Goal: Task Accomplishment & Management: Use online tool/utility

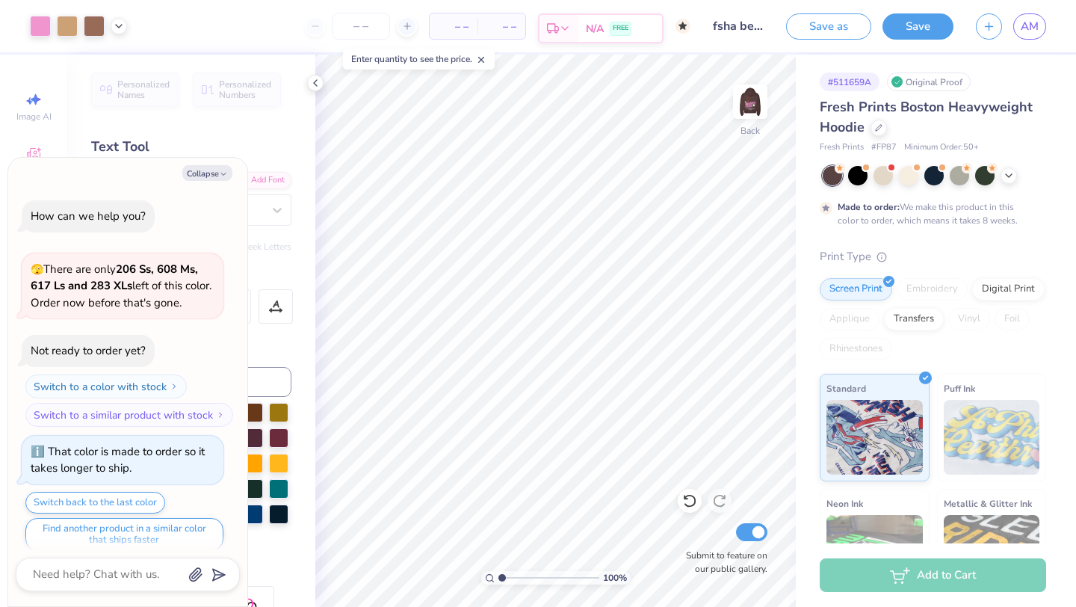
scroll to position [2602, 0]
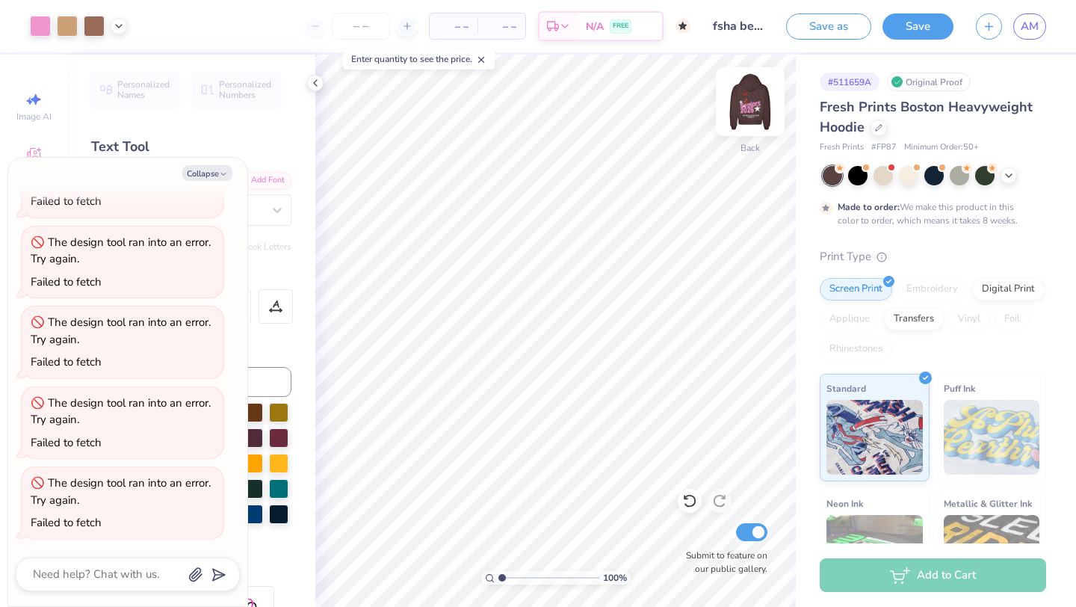
click at [750, 110] on img at bounding box center [750, 102] width 60 height 60
click at [219, 174] on icon "button" at bounding box center [223, 174] width 9 height 9
type textarea "x"
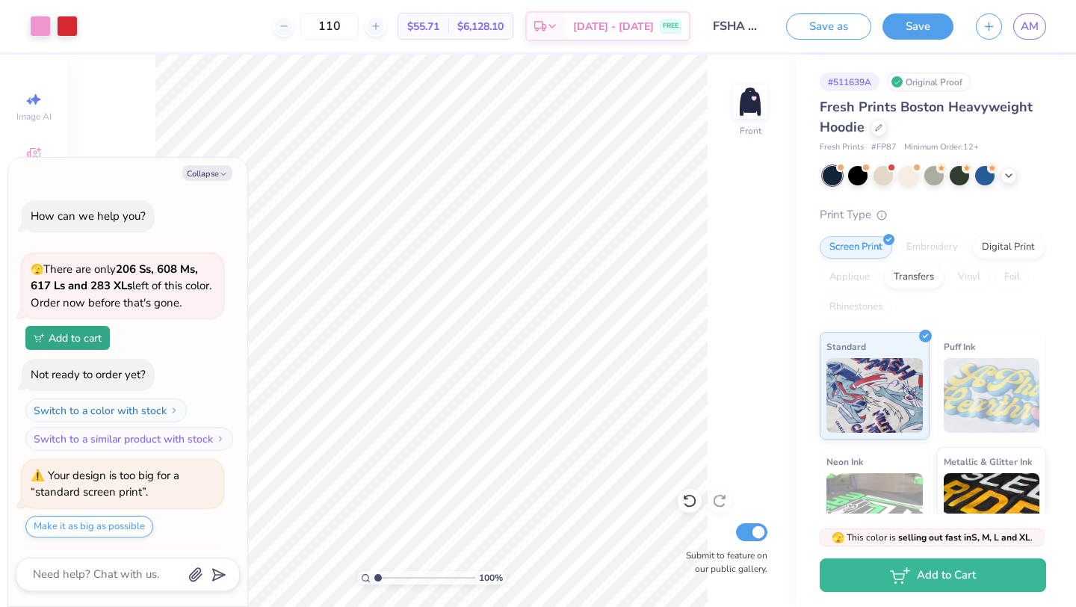
scroll to position [1569, 0]
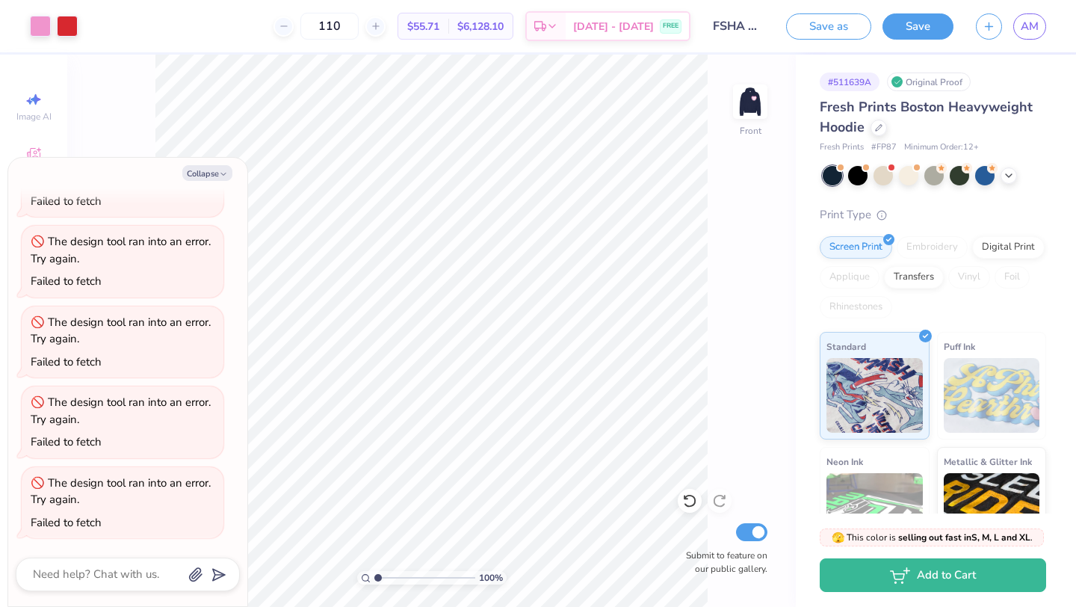
type textarea "x"
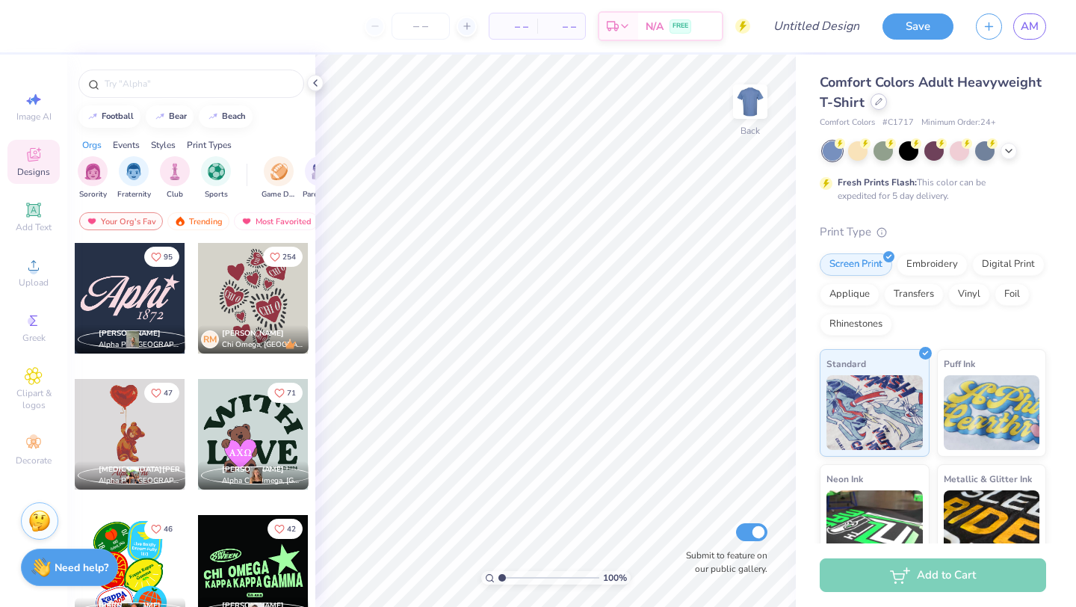
click at [872, 102] on div at bounding box center [878, 101] width 16 height 16
click at [872, 101] on div at bounding box center [878, 101] width 16 height 16
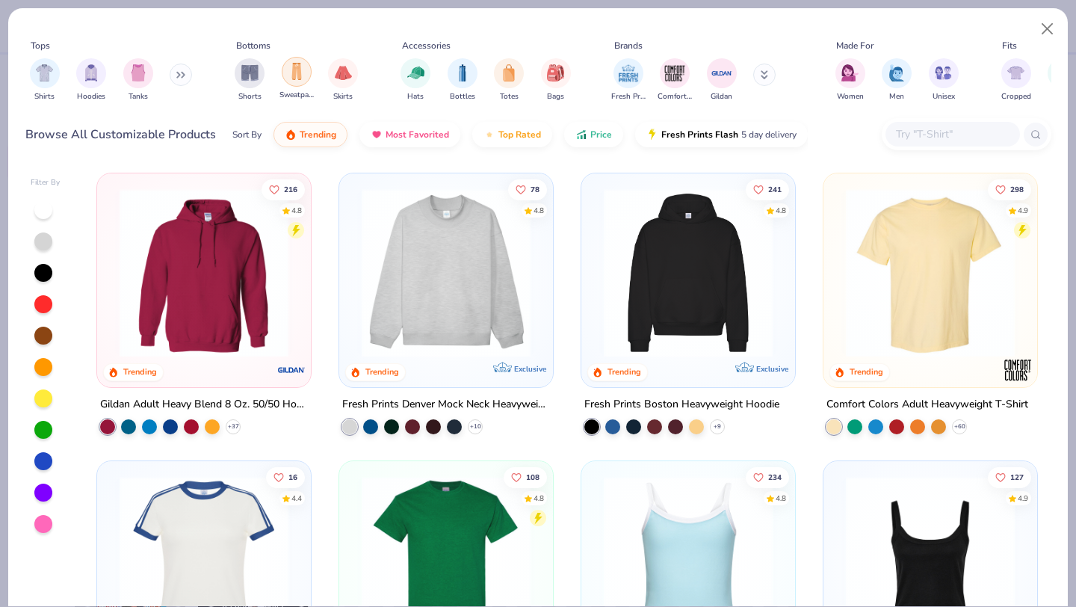
click at [303, 72] on img "filter for Sweatpants" at bounding box center [296, 71] width 16 height 17
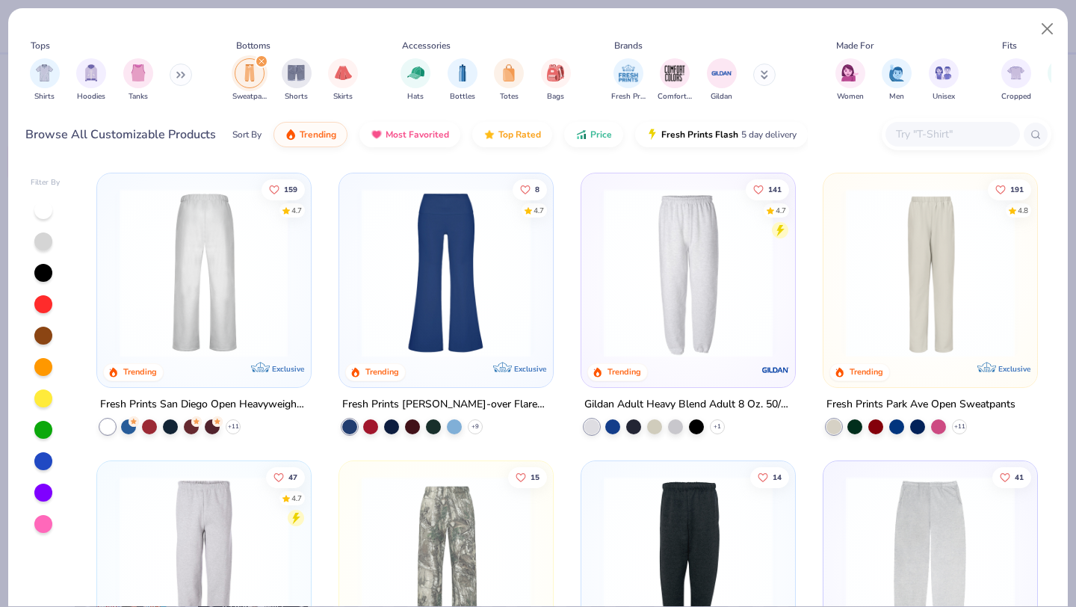
click at [223, 275] on div at bounding box center [204, 272] width 551 height 169
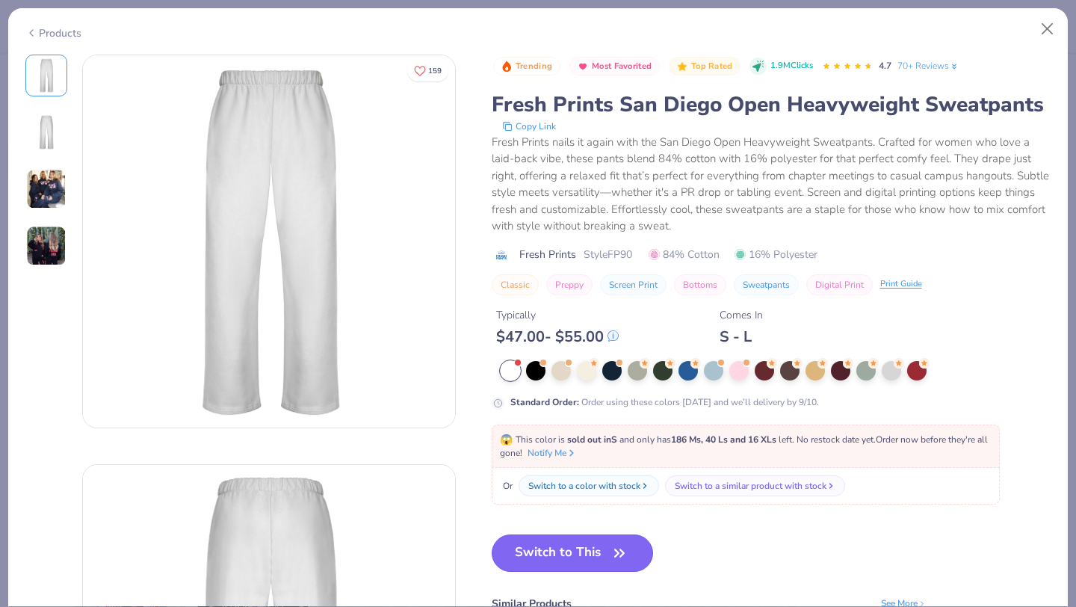
click at [586, 548] on button "Switch to This" at bounding box center [573, 552] width 162 height 37
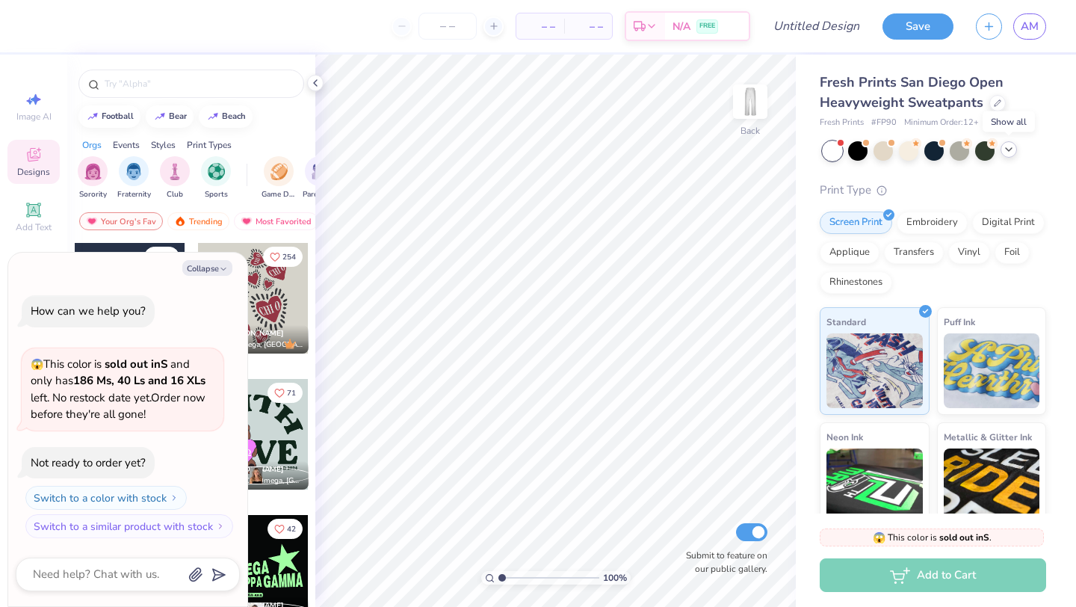
click at [1008, 147] on icon at bounding box center [1009, 149] width 12 height 12
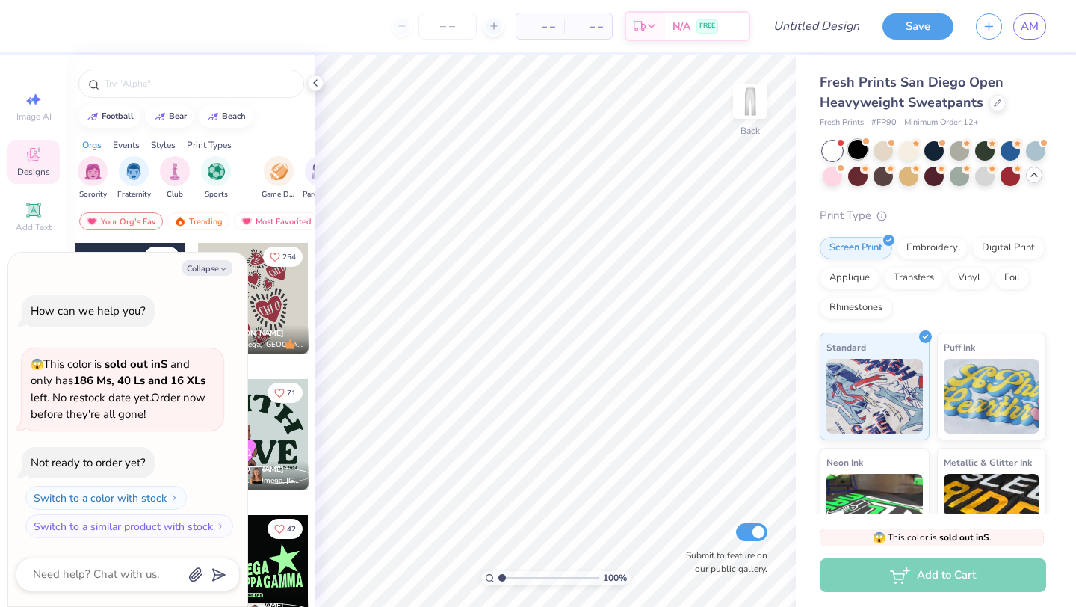
click at [850, 149] on div at bounding box center [857, 149] width 19 height 19
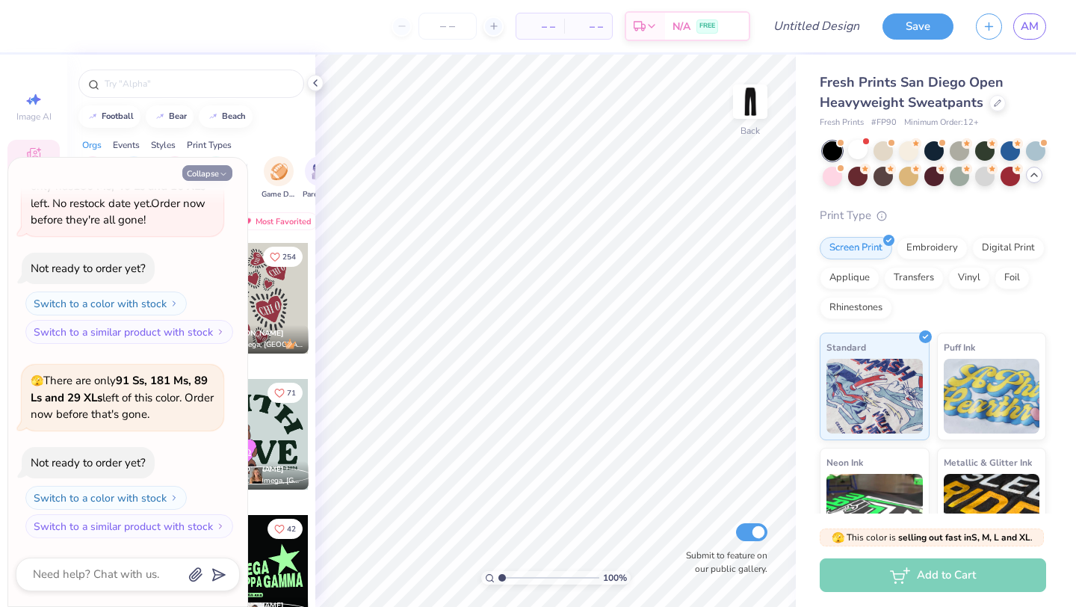
click at [205, 176] on button "Collapse" at bounding box center [207, 173] width 50 height 16
type textarea "x"
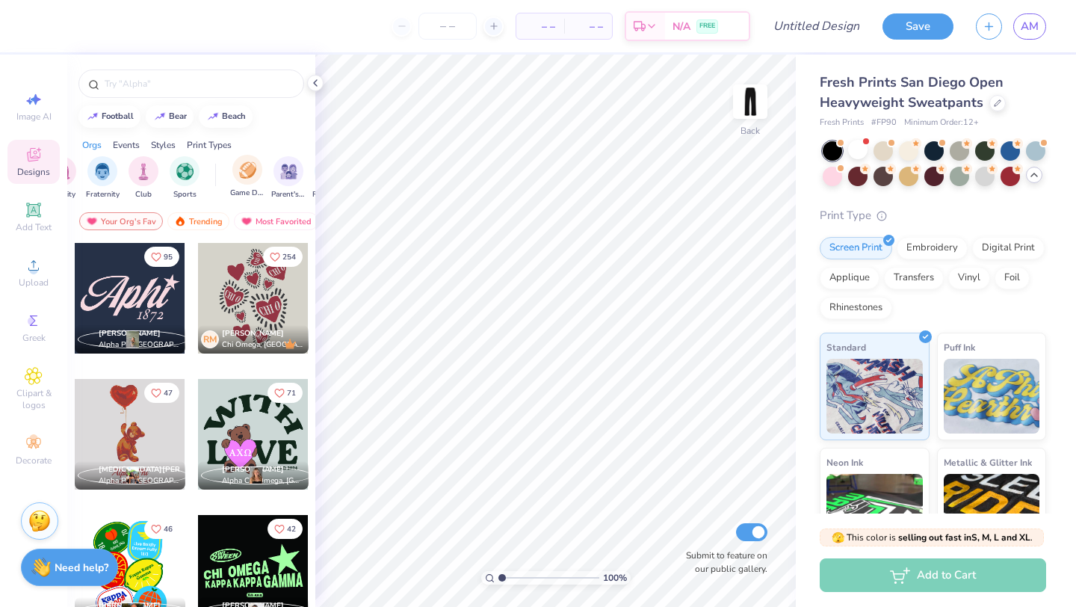
scroll to position [0, 37]
click at [191, 176] on div "filter for Sports" at bounding box center [179, 170] width 30 height 30
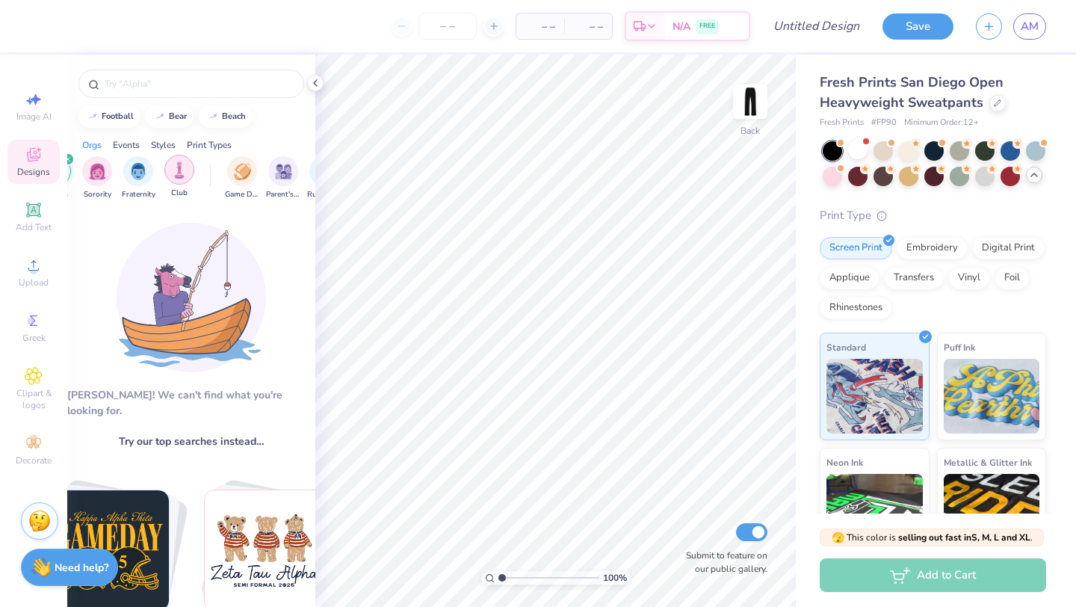
scroll to position [0, 0]
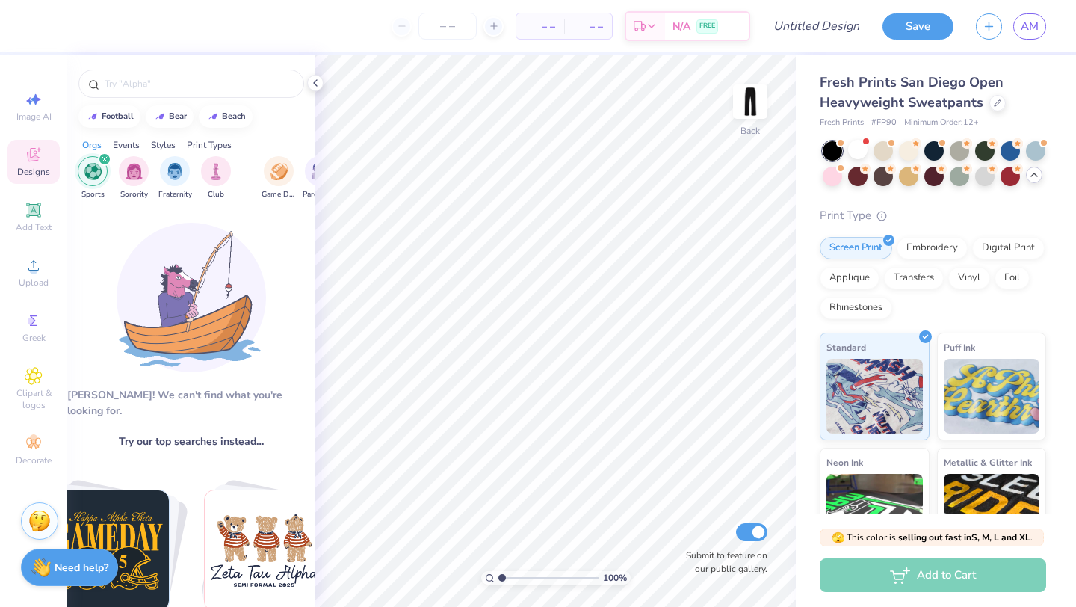
click at [104, 161] on icon "filter for Sports" at bounding box center [105, 159] width 6 height 6
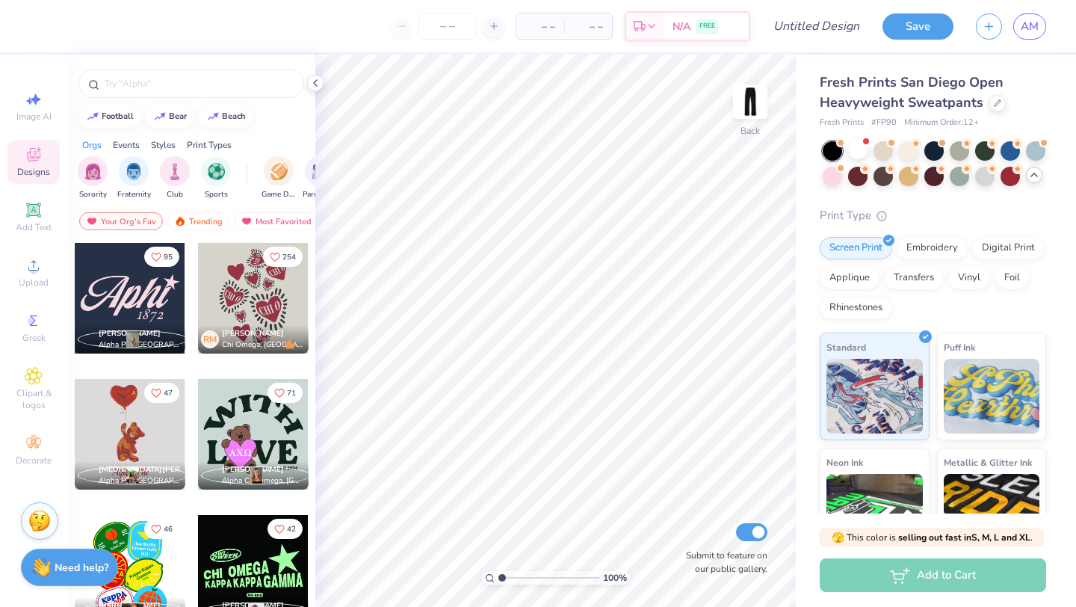
click at [127, 146] on div "Events" at bounding box center [126, 144] width 27 height 13
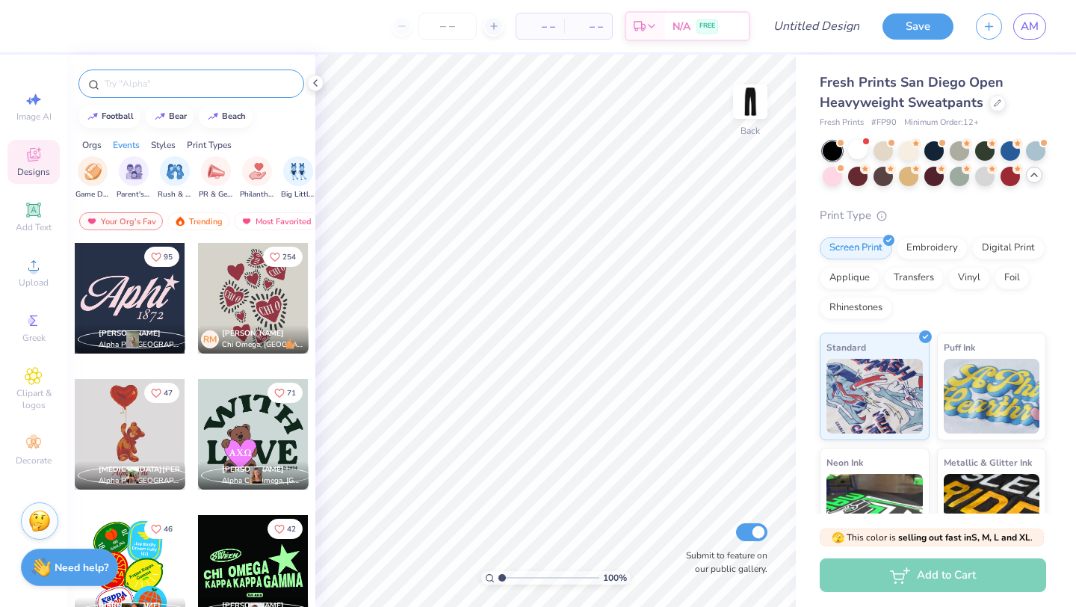
click at [154, 88] on input "text" at bounding box center [198, 83] width 191 height 15
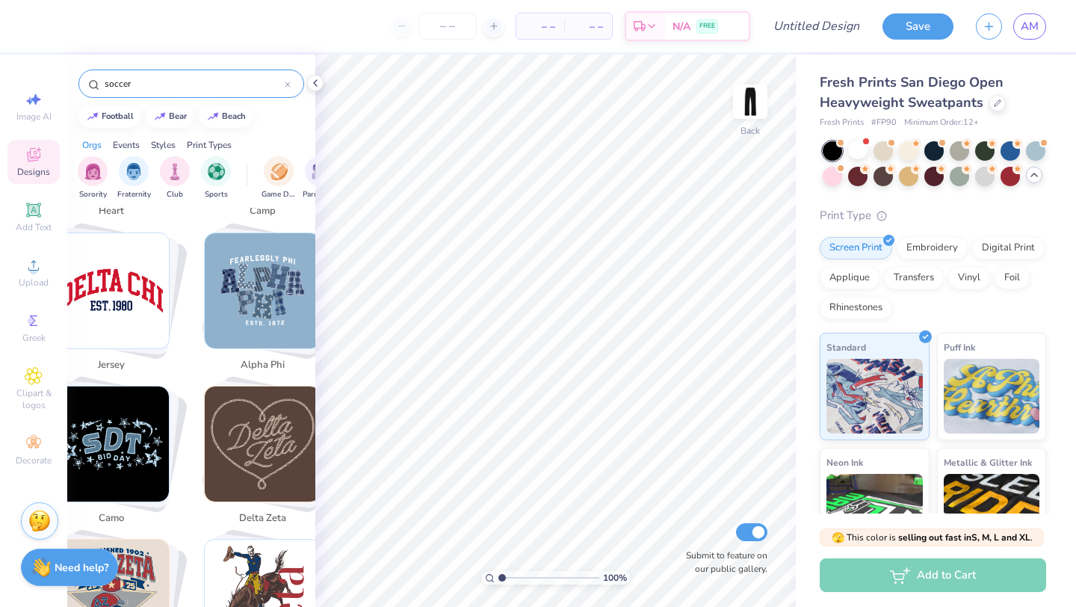
scroll to position [1498, 0]
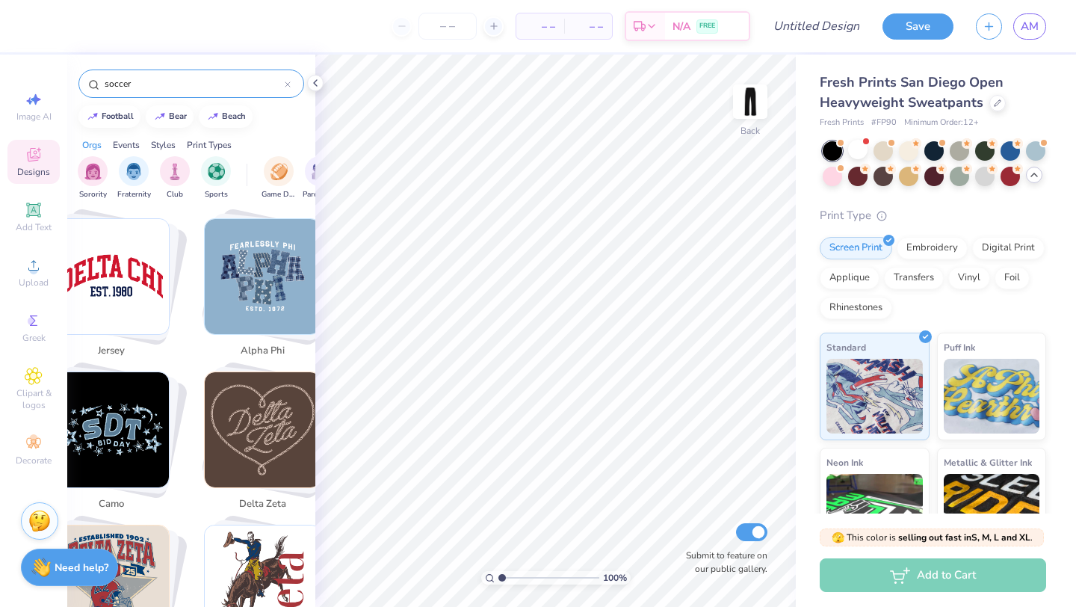
click at [128, 285] on img "Stack Card Button jersey" at bounding box center [112, 277] width 116 height 116
type input "jersey"
click at [97, 258] on img "Stack Card Button jersey" at bounding box center [112, 277] width 116 height 116
click at [125, 279] on img "Stack Card Button jersey" at bounding box center [112, 277] width 116 height 116
click at [144, 278] on img "Stack Card Button jersey" at bounding box center [112, 277] width 116 height 116
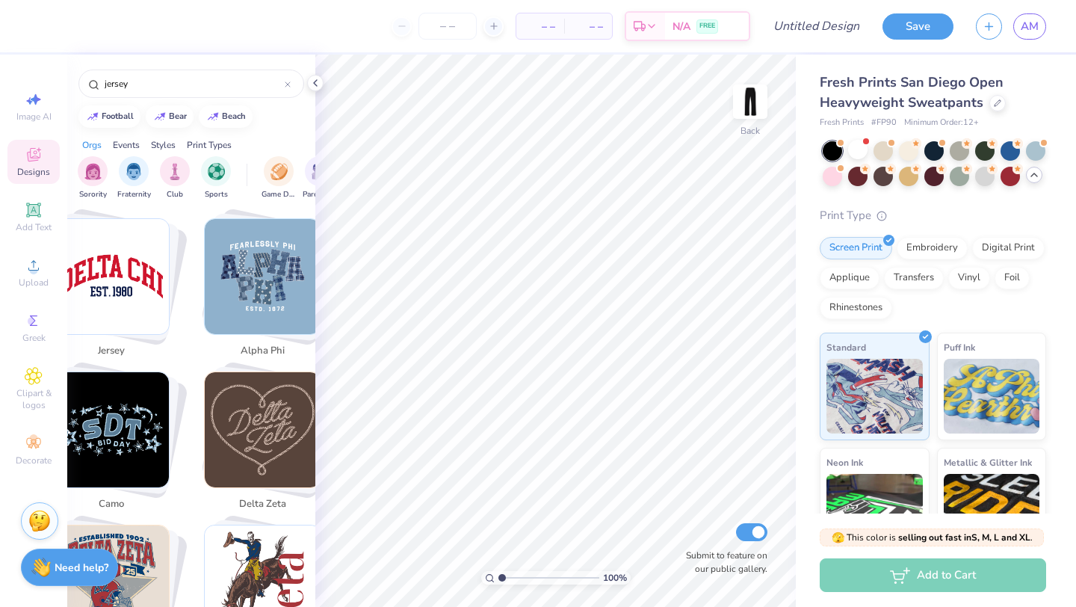
click at [140, 271] on img "Stack Card Button jersey" at bounding box center [112, 277] width 116 height 116
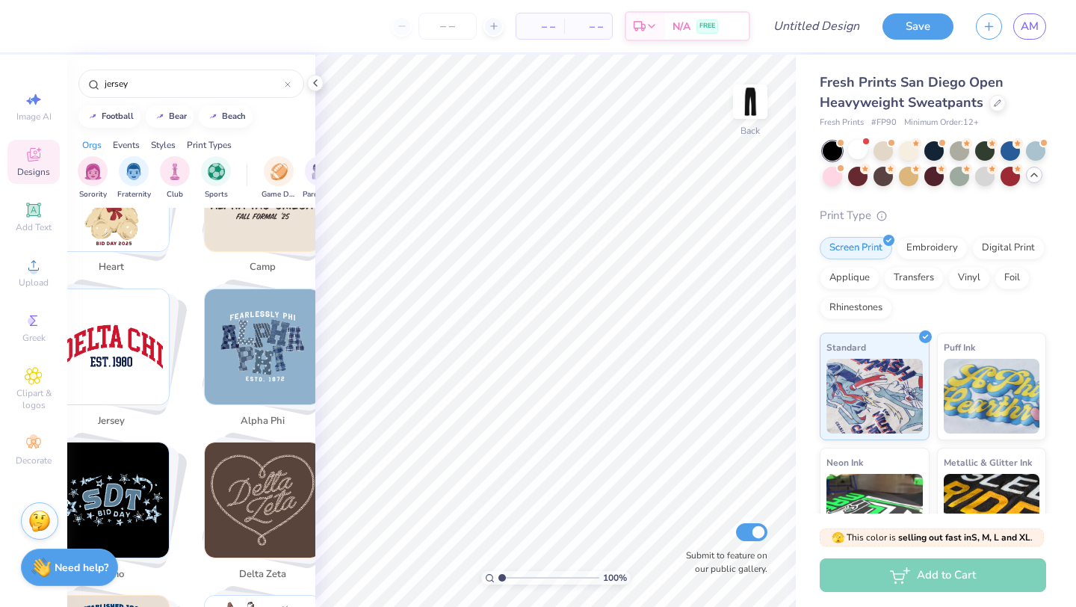
scroll to position [1423, 0]
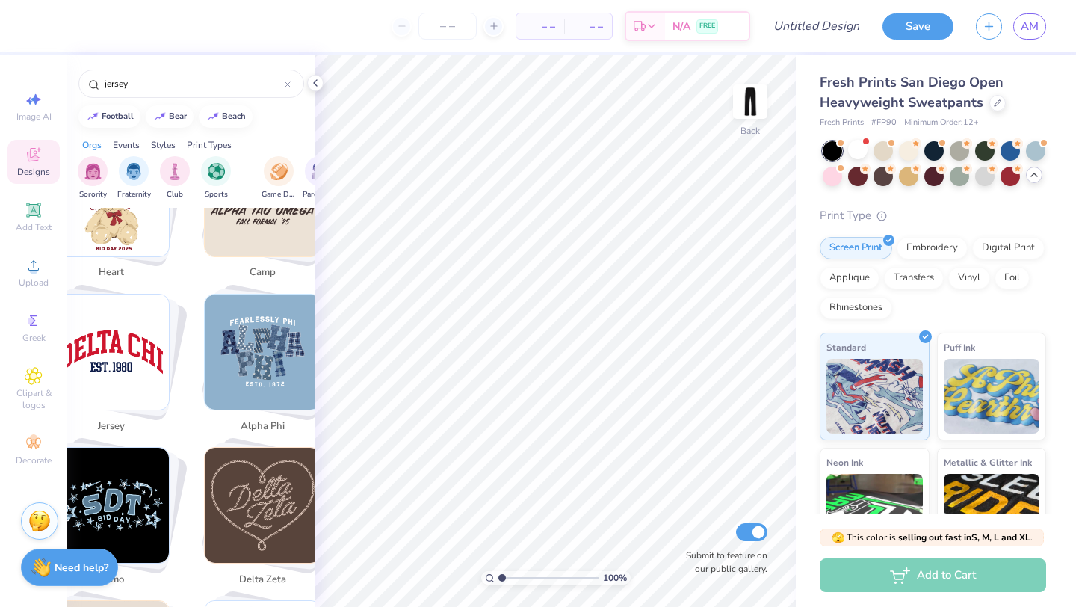
click at [131, 331] on img "Stack Card Button jersey" at bounding box center [112, 352] width 116 height 116
click at [161, 365] on img "Stack Card Button jersey" at bounding box center [112, 352] width 116 height 116
click at [121, 341] on img "Stack Card Button jersey" at bounding box center [112, 352] width 116 height 116
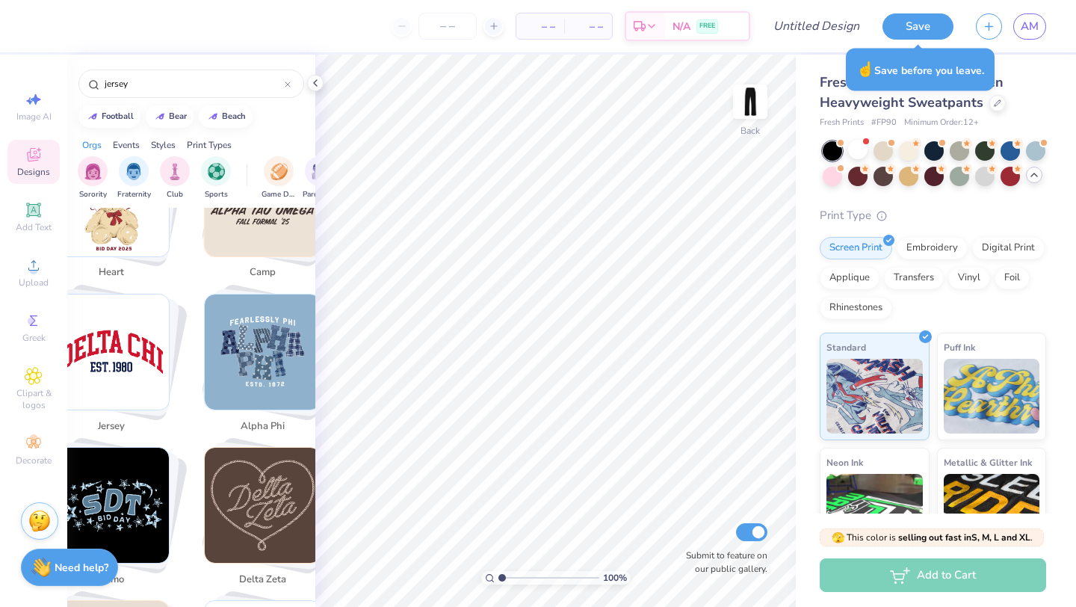
click at [132, 322] on img "Stack Card Button jersey" at bounding box center [112, 352] width 116 height 116
click at [132, 377] on img "Stack Card Button jersey" at bounding box center [112, 352] width 116 height 116
click at [115, 325] on img "Stack Card Button jersey" at bounding box center [112, 352] width 116 height 116
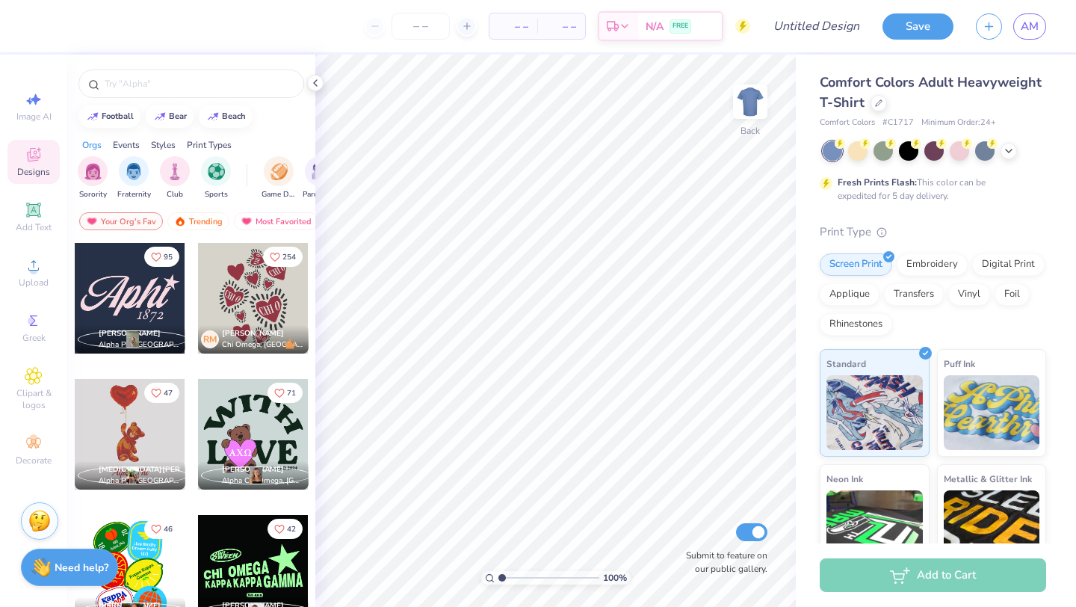
click at [878, 102] on icon at bounding box center [878, 102] width 7 height 7
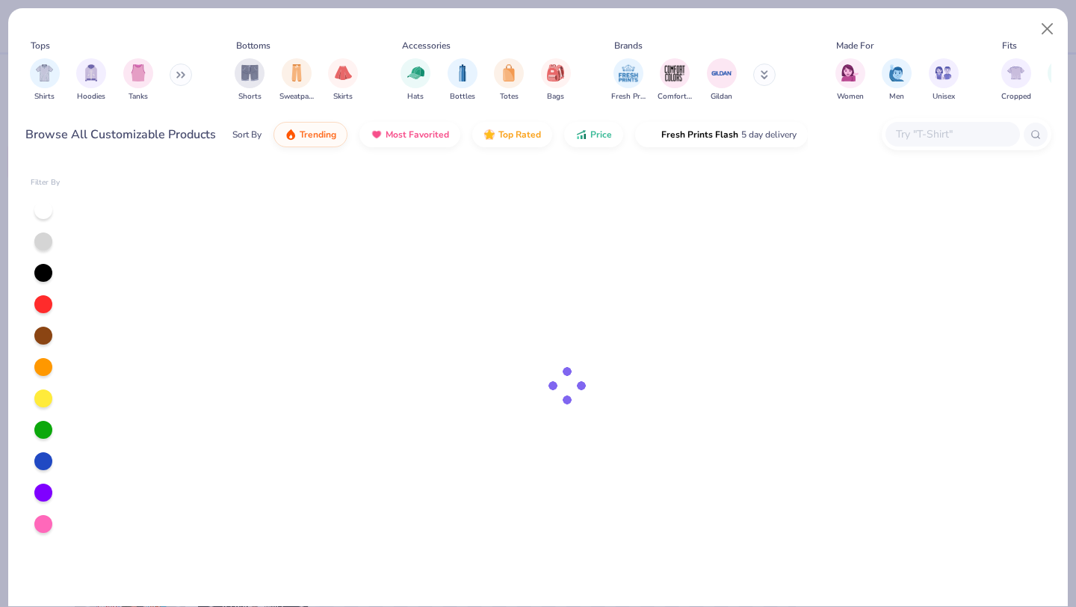
click at [876, 106] on div "Tops Shirts Hoodies Tanks Bottoms Shorts Sweatpants Skirts Accessories Hats Bot…" at bounding box center [538, 90] width 1026 height 130
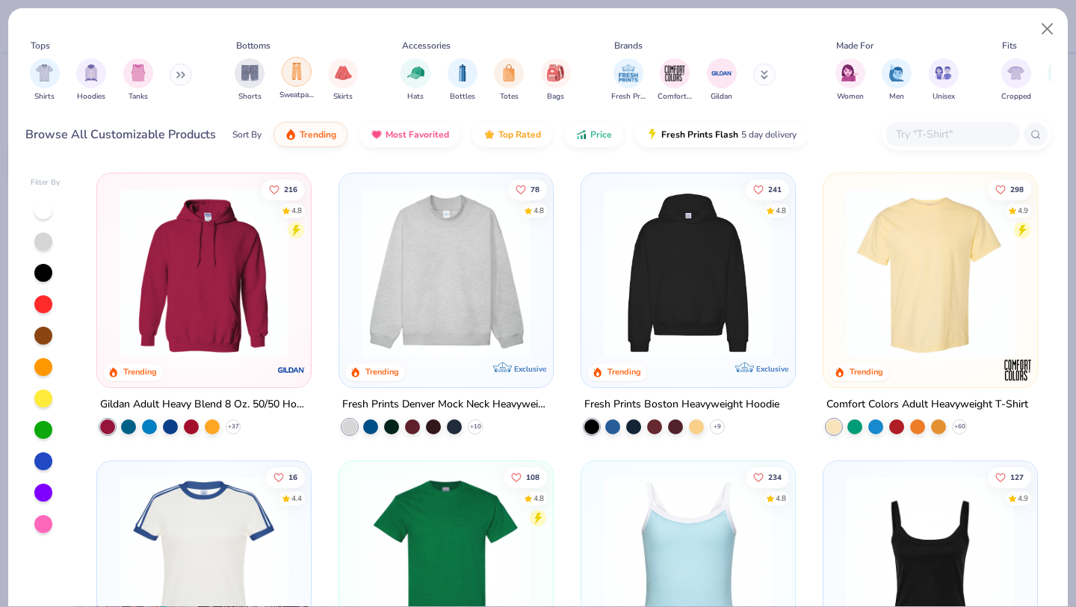
click at [303, 70] on img "filter for Sweatpants" at bounding box center [296, 71] width 16 height 17
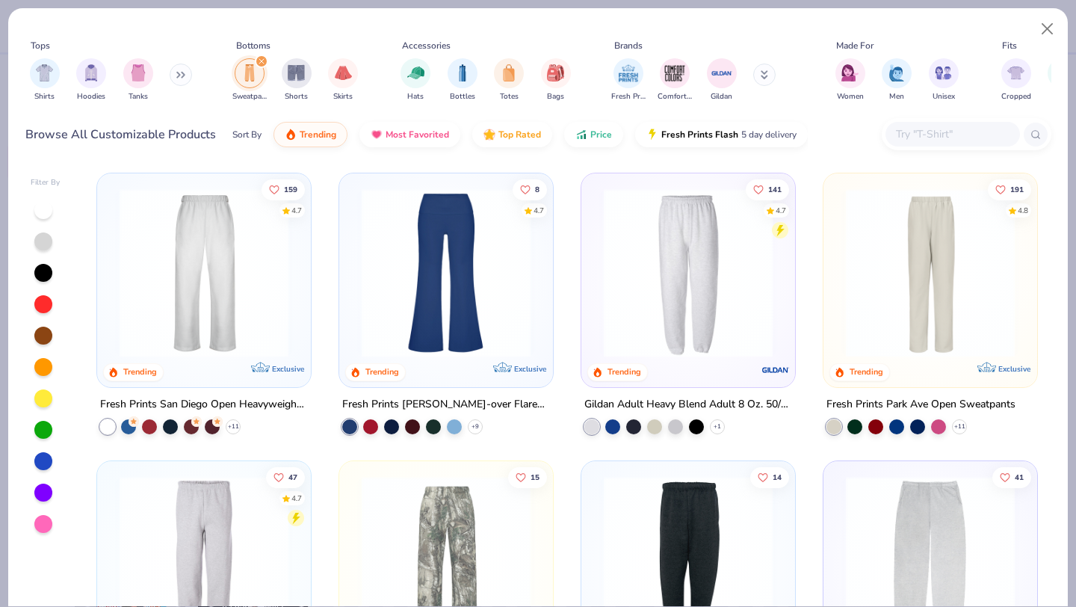
click at [197, 261] on img at bounding box center [204, 272] width 184 height 169
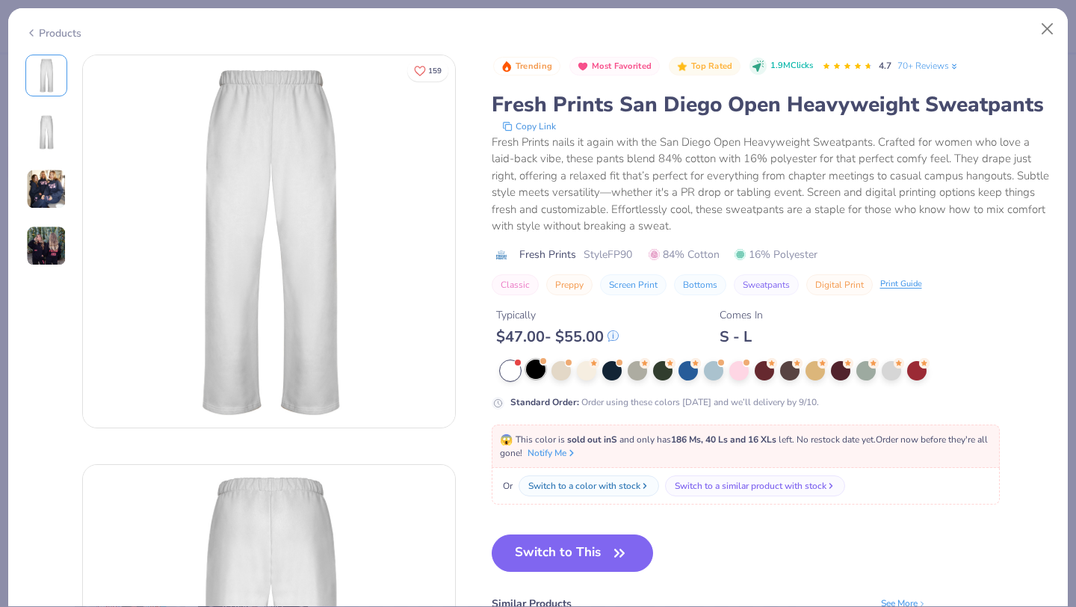
click at [537, 370] on div at bounding box center [535, 368] width 19 height 19
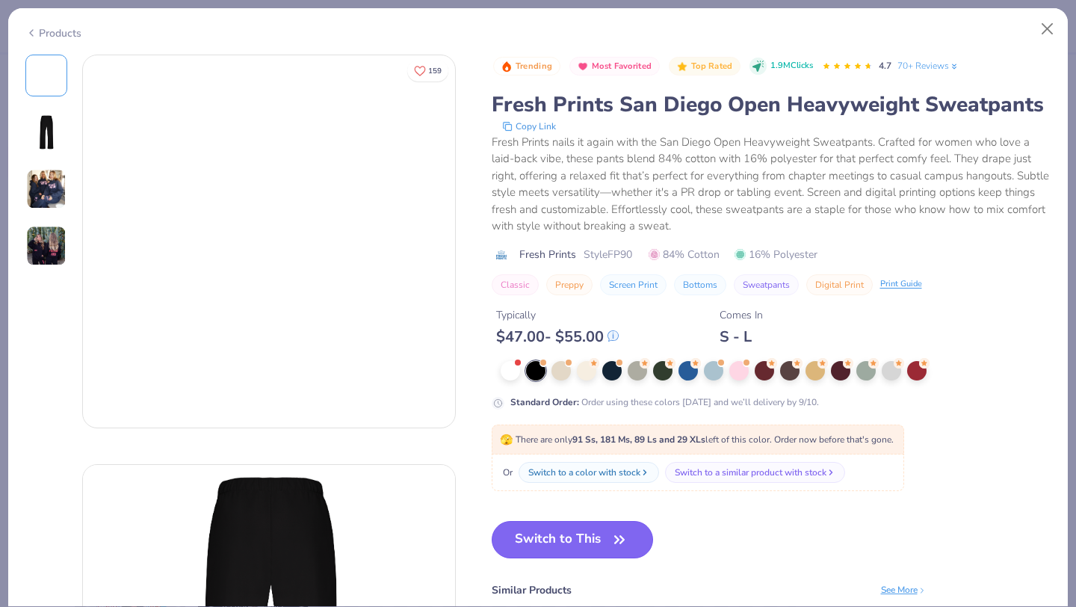
click at [582, 539] on button "Switch to This" at bounding box center [573, 539] width 162 height 37
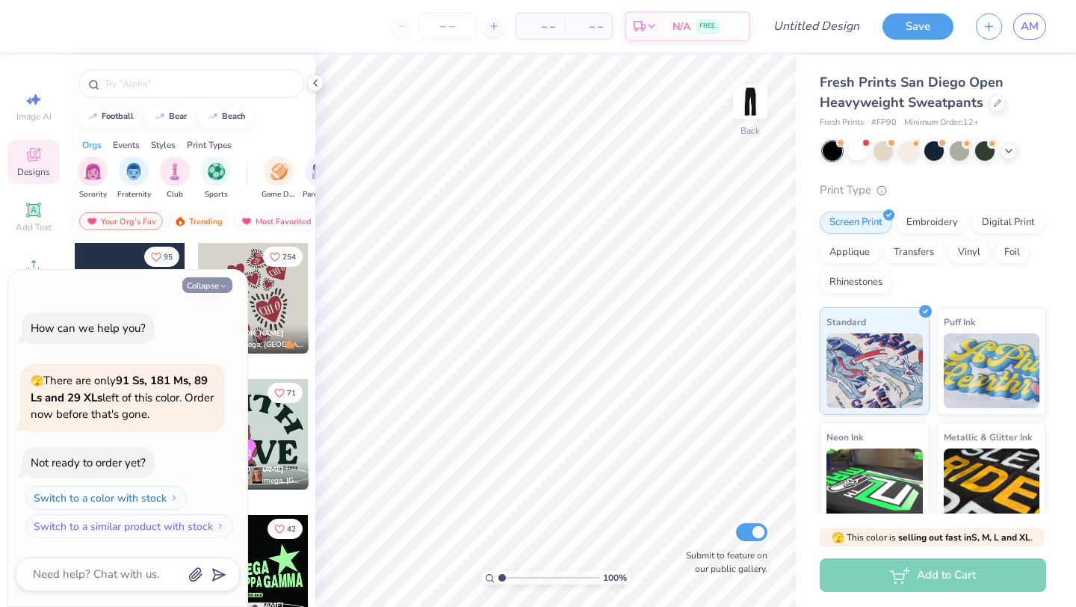
click at [215, 288] on button "Collapse" at bounding box center [207, 285] width 50 height 16
type textarea "x"
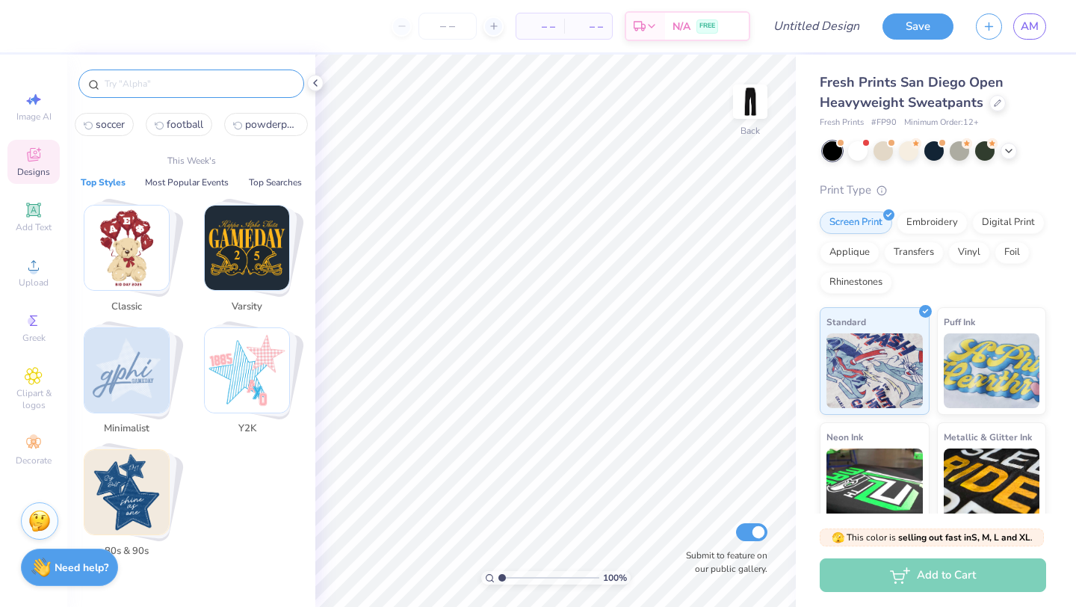
click at [136, 87] on input "text" at bounding box center [198, 83] width 191 height 15
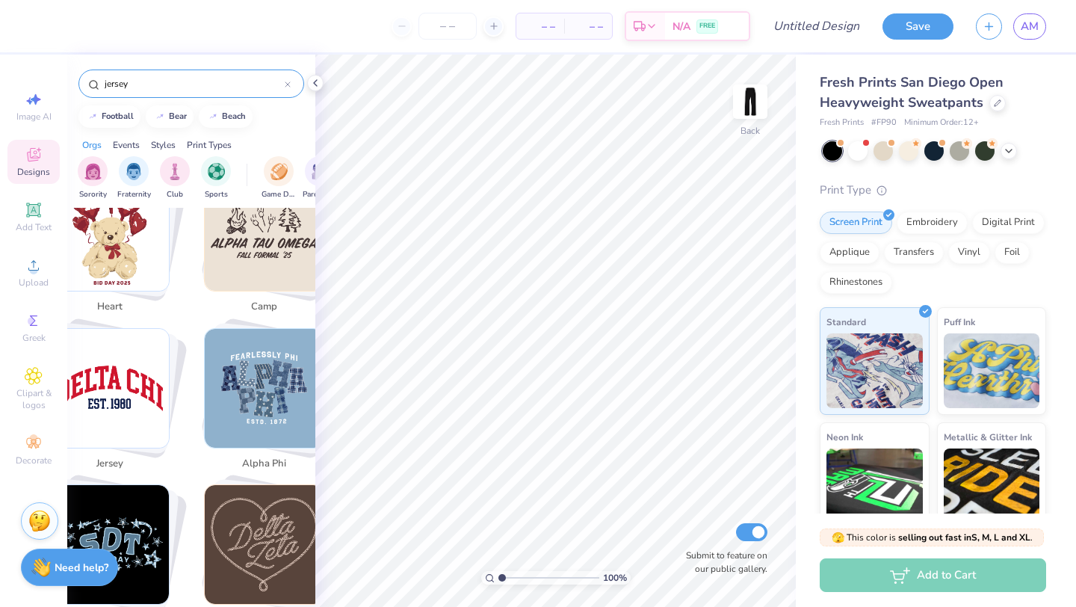
scroll to position [1416, 0]
click at [117, 389] on img "Stack Card Button jersey" at bounding box center [109, 387] width 119 height 119
click at [129, 377] on img "Stack Card Button jersey" at bounding box center [109, 387] width 119 height 119
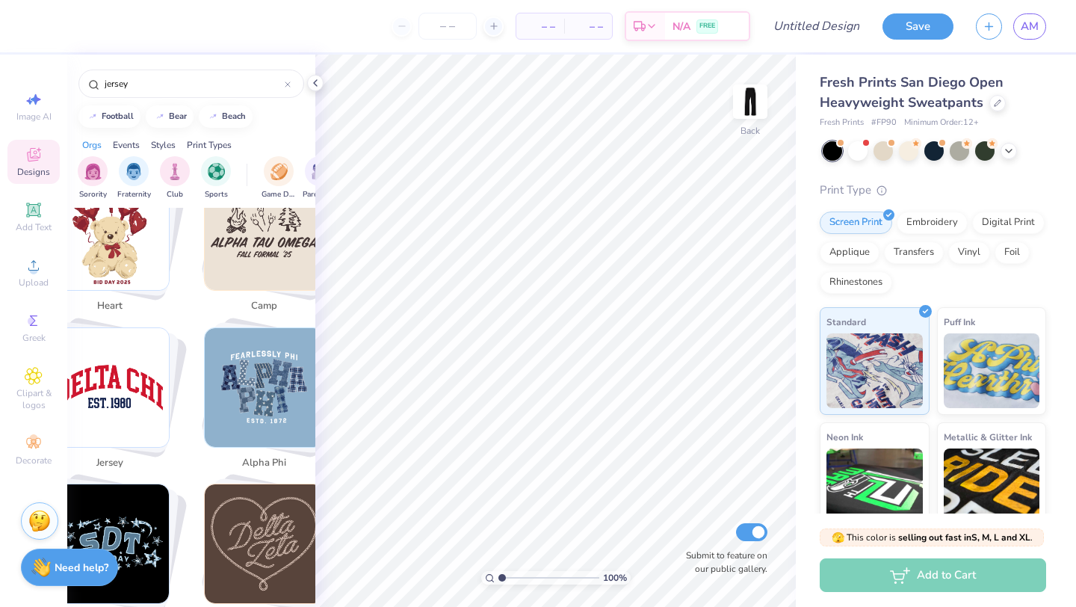
click at [356, 266] on div "– – Per Item – – Total Est. Delivery N/A FREE Design Title Save AM Image AI Des…" at bounding box center [538, 303] width 1076 height 607
click at [98, 378] on img "Stack Card Button jersey" at bounding box center [109, 387] width 119 height 119
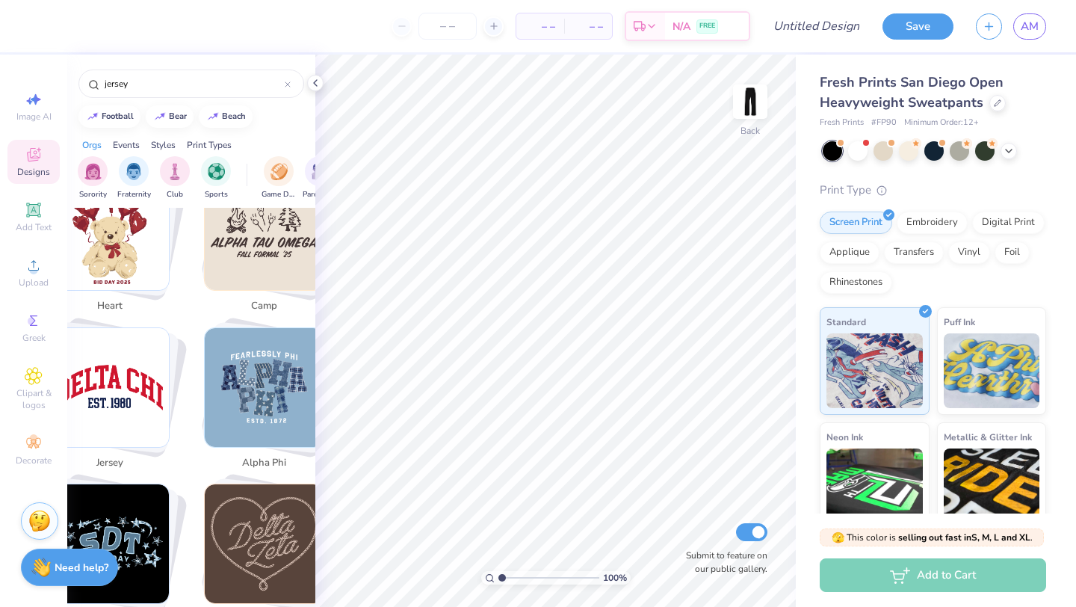
click at [98, 378] on img "Stack Card Button jersey" at bounding box center [109, 387] width 119 height 119
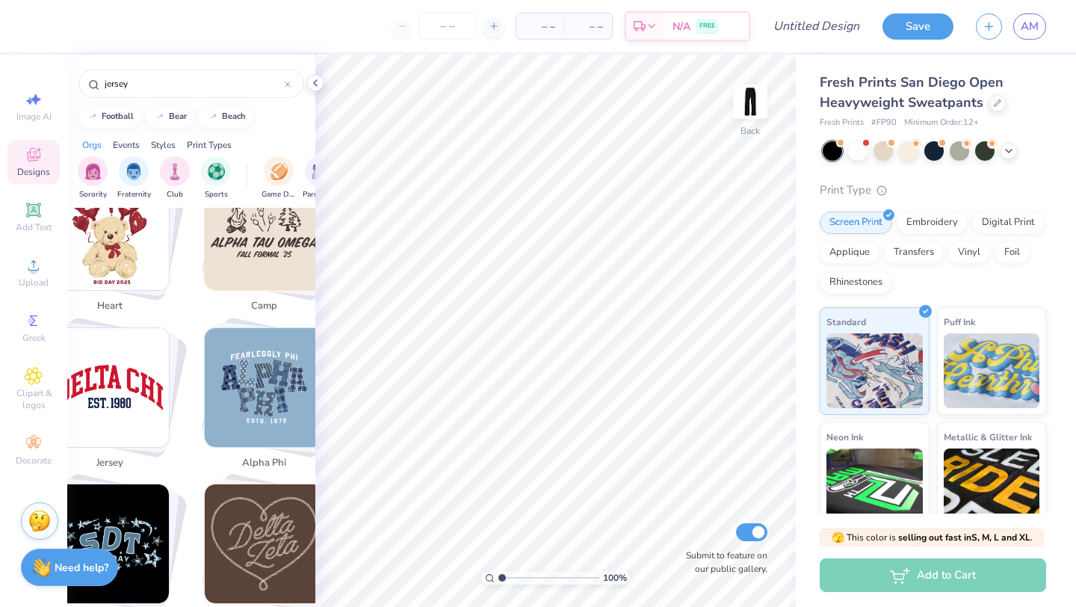
click at [98, 378] on img "Stack Card Button jersey" at bounding box center [109, 387] width 119 height 119
click at [94, 148] on div "Orgs" at bounding box center [91, 144] width 19 height 13
click at [162, 380] on img "Stack Card Button jersey" at bounding box center [109, 387] width 119 height 119
click at [273, 386] on img "Stack Card Button alpha phi" at bounding box center [264, 387] width 119 height 119
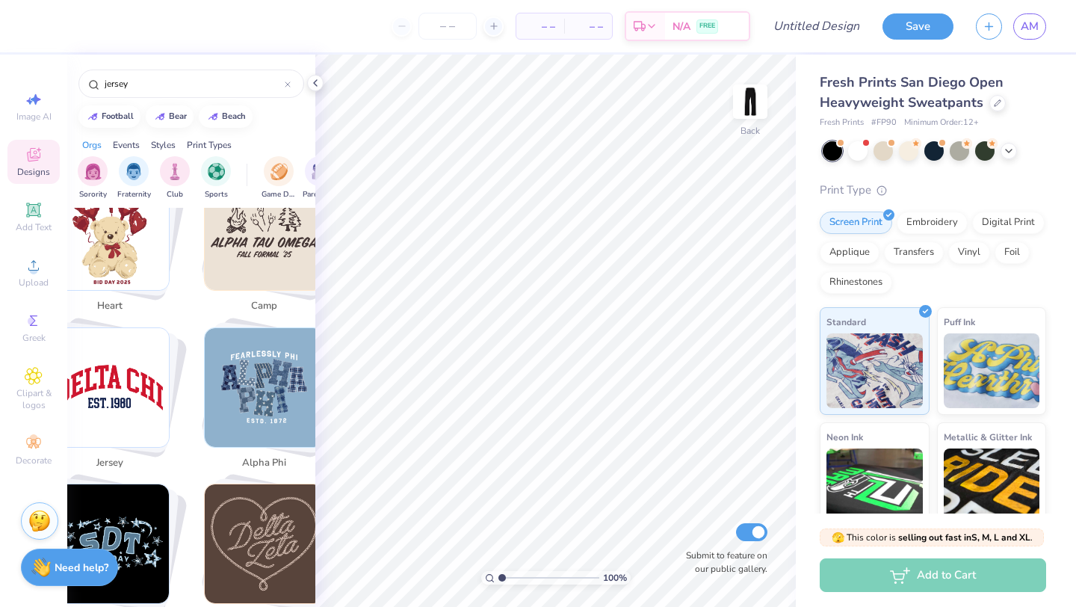
type input "alpha phi"
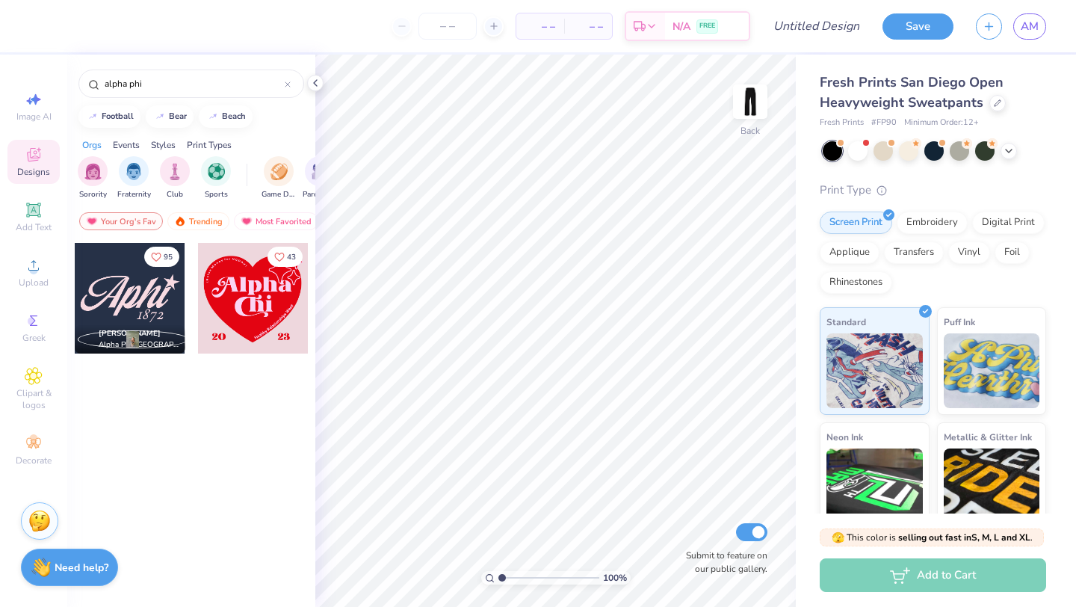
click at [124, 132] on div "Orgs Events Styles Print Types" at bounding box center [191, 141] width 248 height 21
click at [124, 139] on div "Events" at bounding box center [126, 144] width 27 height 13
click at [163, 149] on div "Styles" at bounding box center [163, 144] width 25 height 13
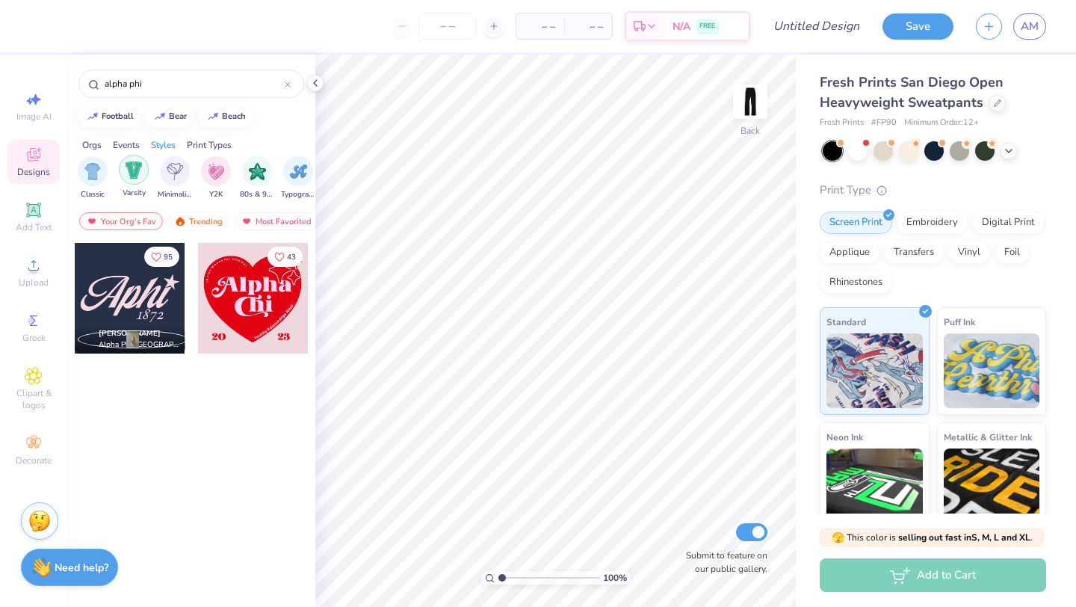
click at [132, 170] on img "filter for Varsity" at bounding box center [134, 169] width 17 height 17
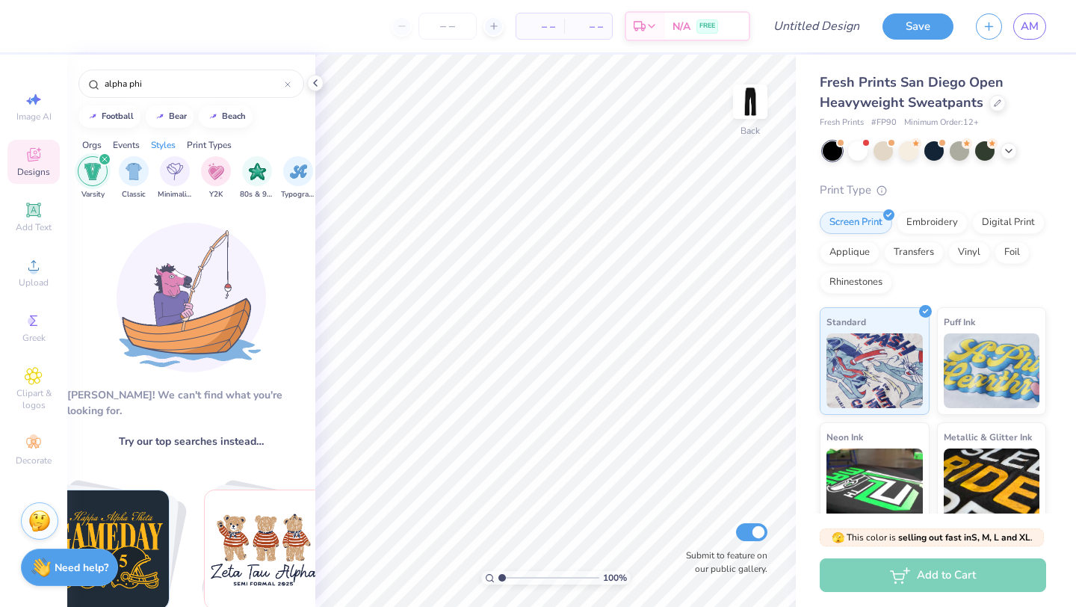
click at [182, 290] on img at bounding box center [191, 297] width 149 height 149
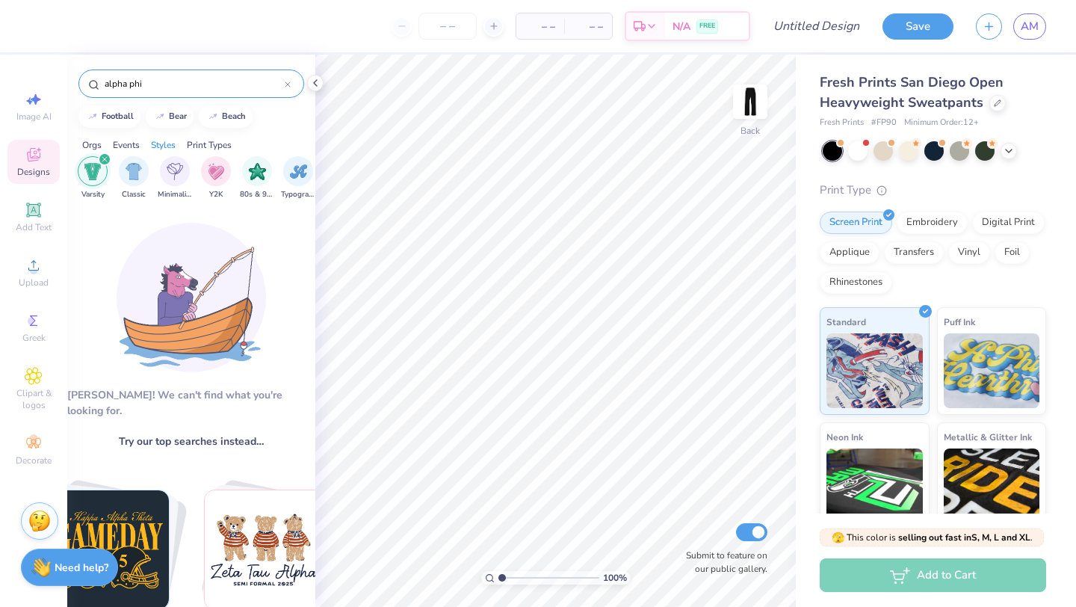
click at [288, 81] on icon at bounding box center [288, 84] width 6 height 6
click at [91, 179] on img "filter for Varsity" at bounding box center [92, 171] width 17 height 17
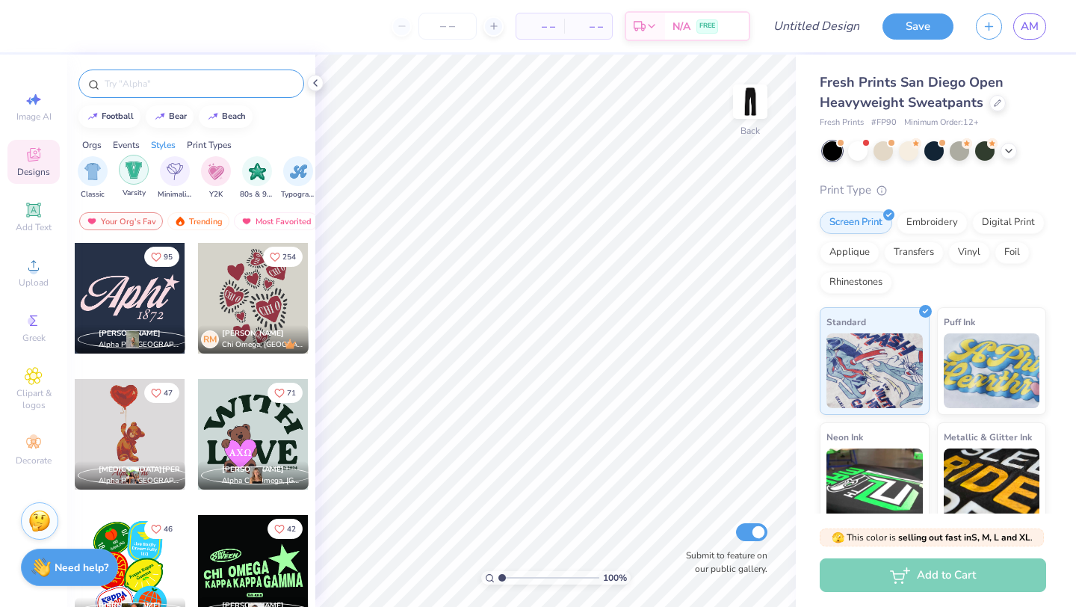
click at [137, 183] on div "filter for Varsity" at bounding box center [134, 170] width 30 height 30
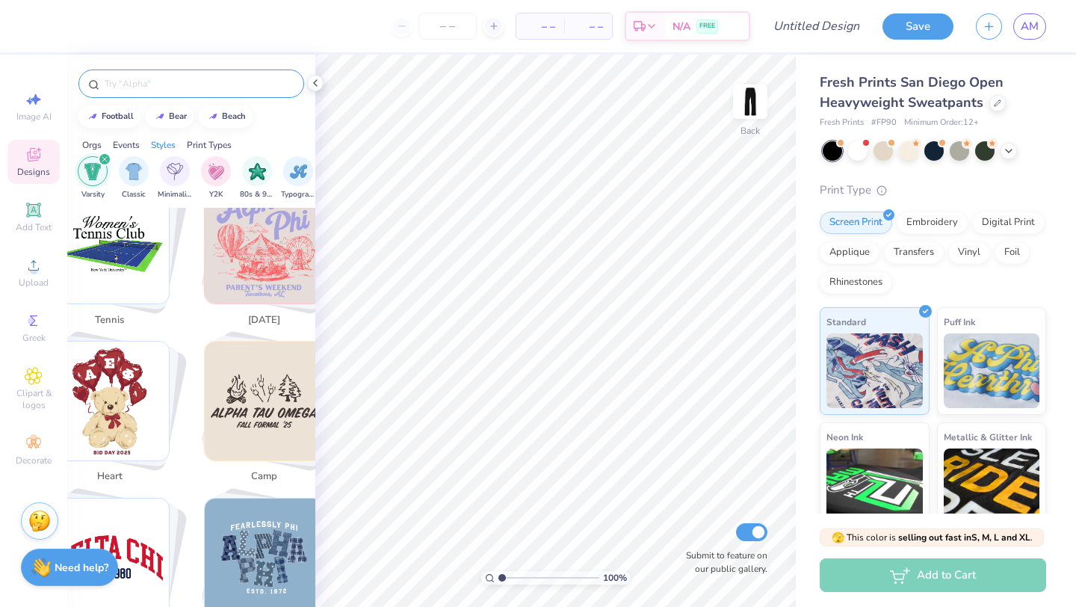
scroll to position [1381, 0]
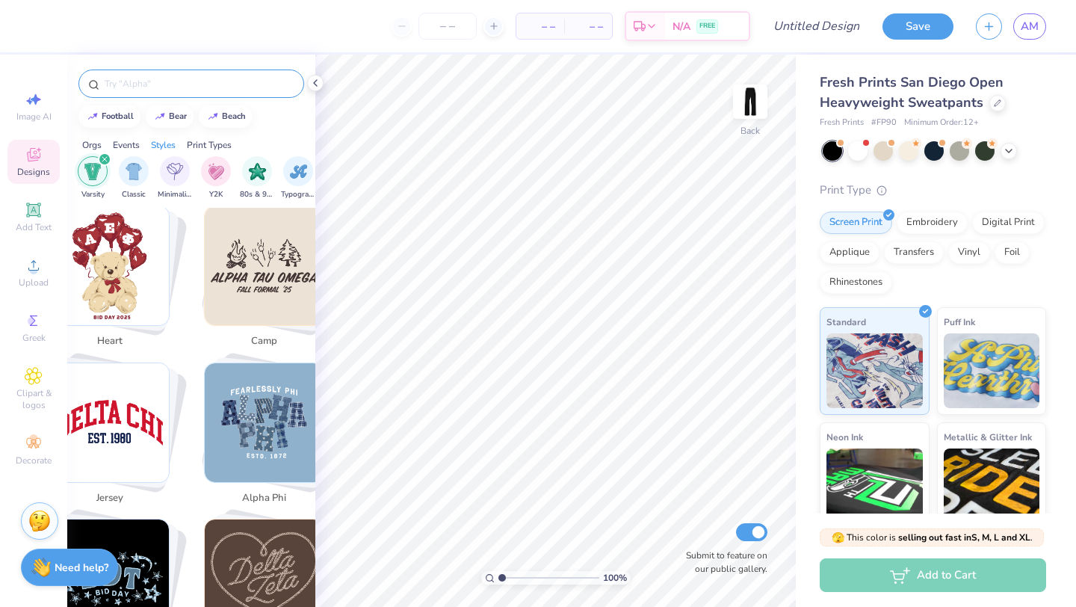
click at [118, 391] on img "Stack Card Button jersey" at bounding box center [109, 422] width 119 height 119
type input "jersey"
click at [90, 80] on circle at bounding box center [93, 83] width 7 height 7
click at [289, 87] on icon at bounding box center [288, 84] width 6 height 6
click at [111, 392] on img "Stack Card Button jersey" at bounding box center [109, 422] width 119 height 119
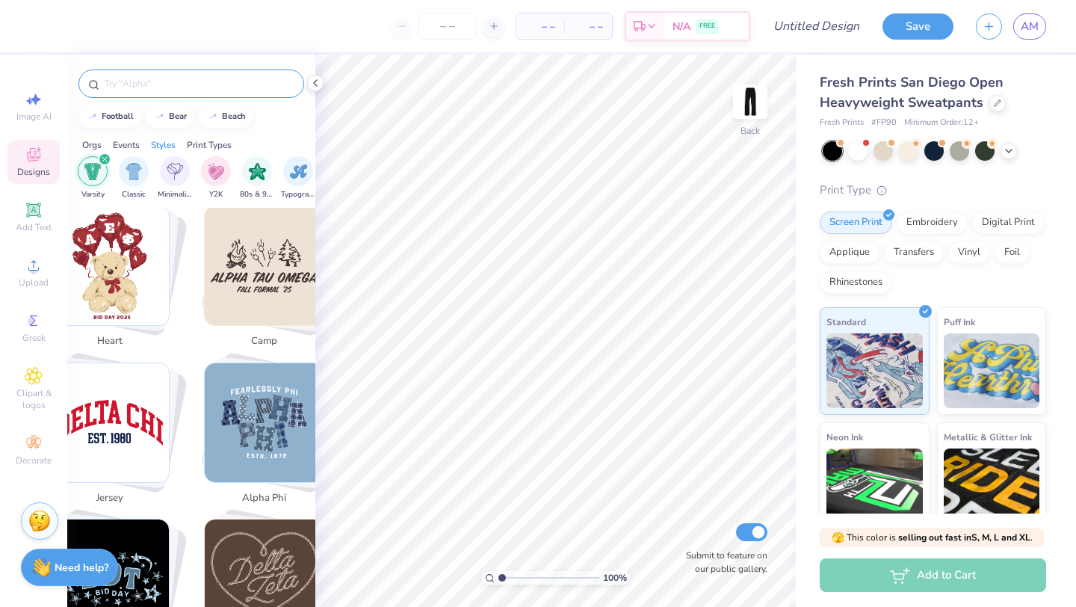
type input "jersey"
click at [105, 155] on div "filter for Varsity" at bounding box center [104, 158] width 13 height 13
click at [125, 380] on img "Stack Card Button jersey" at bounding box center [109, 422] width 119 height 119
click at [102, 385] on img "Stack Card Button jersey" at bounding box center [109, 422] width 119 height 119
click at [41, 168] on span "Designs" at bounding box center [33, 172] width 33 height 12
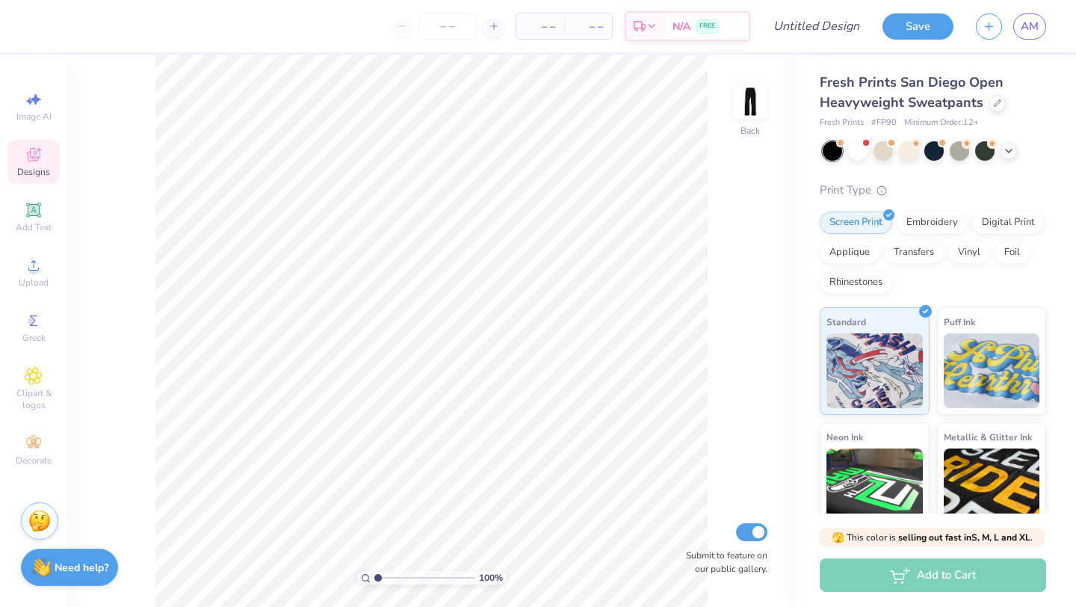
scroll to position [1475, 0]
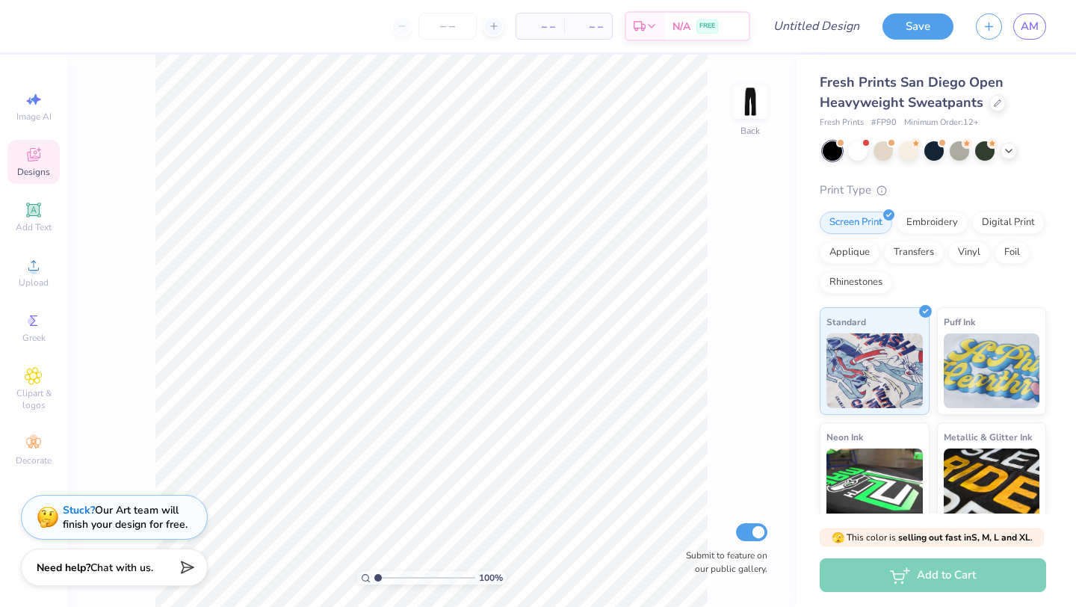
click at [41, 168] on span "Designs" at bounding box center [33, 172] width 33 height 12
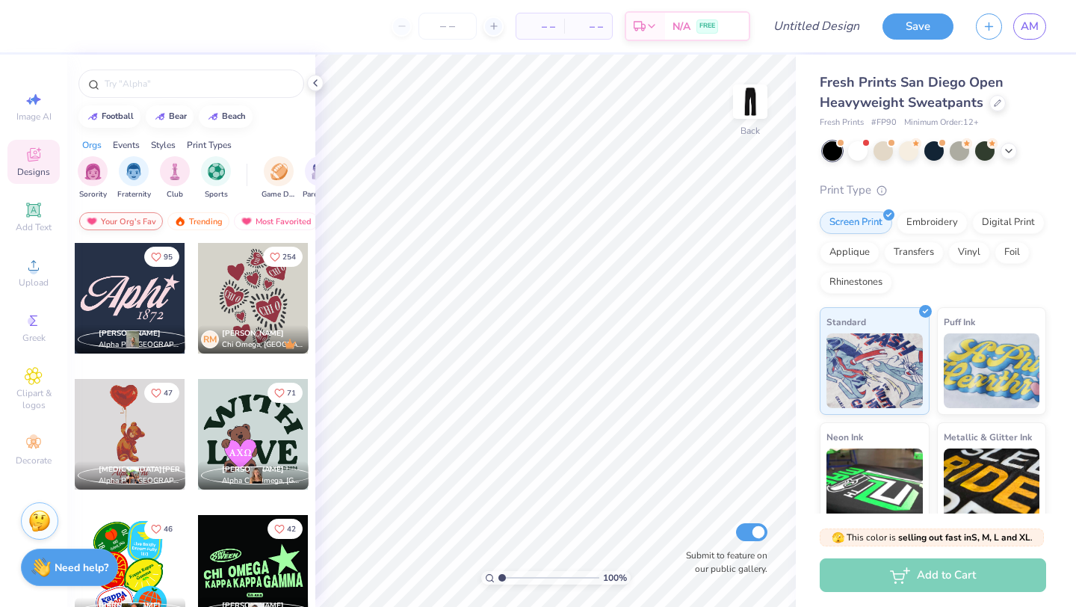
click at [135, 219] on div "Your Org's Fav" at bounding box center [121, 221] width 84 height 18
click at [199, 224] on div "Most Favorited" at bounding box center [189, 221] width 84 height 18
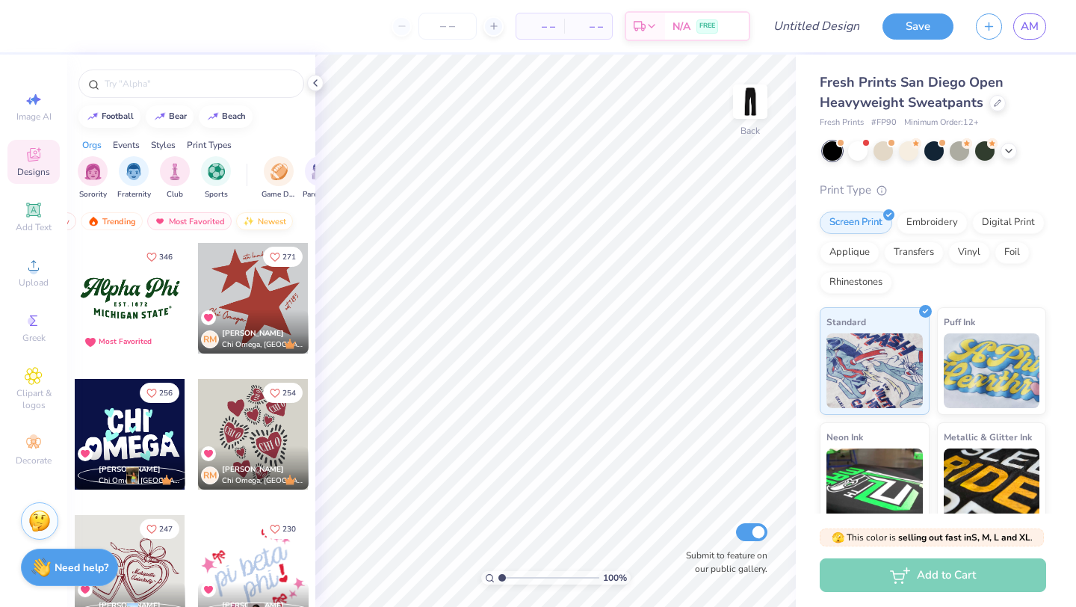
click at [264, 215] on div "Newest" at bounding box center [264, 221] width 57 height 18
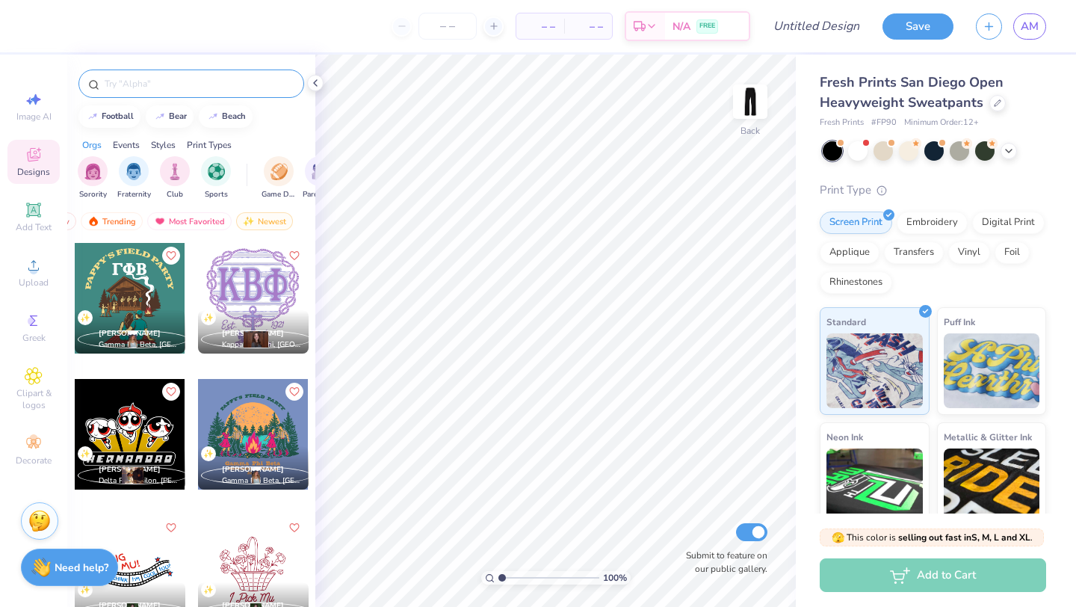
click at [185, 82] on input "text" at bounding box center [198, 83] width 191 height 15
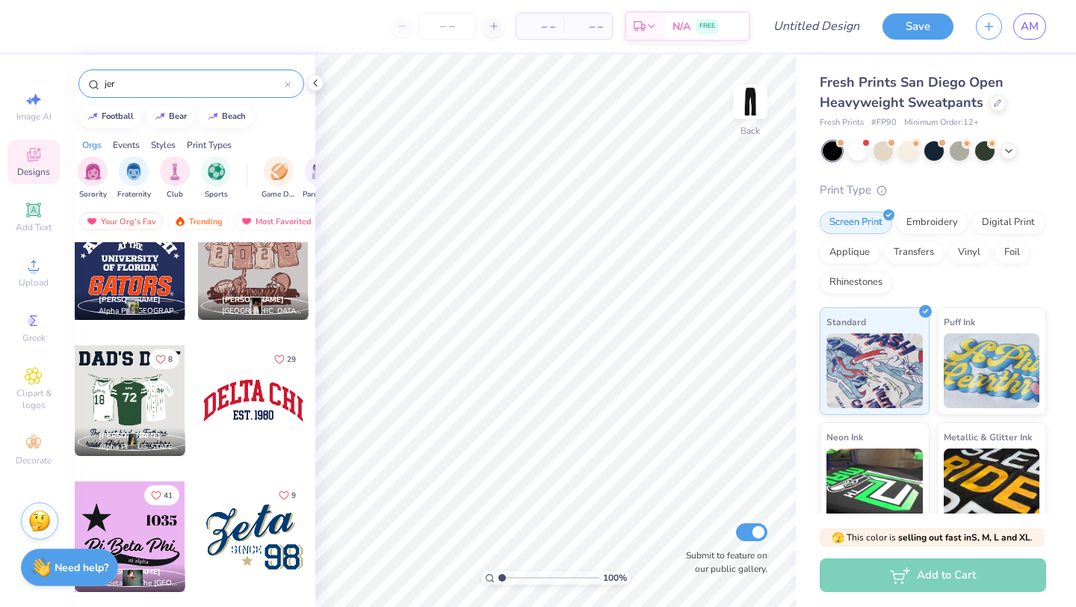
scroll to position [3303, 0]
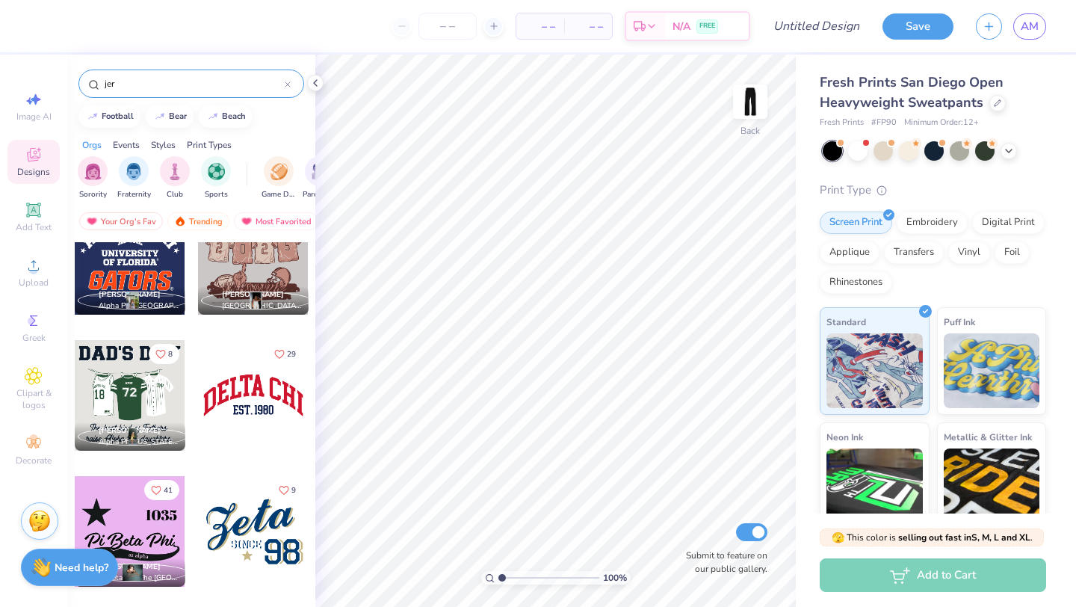
type input "jer"
click at [249, 382] on div at bounding box center [253, 395] width 111 height 111
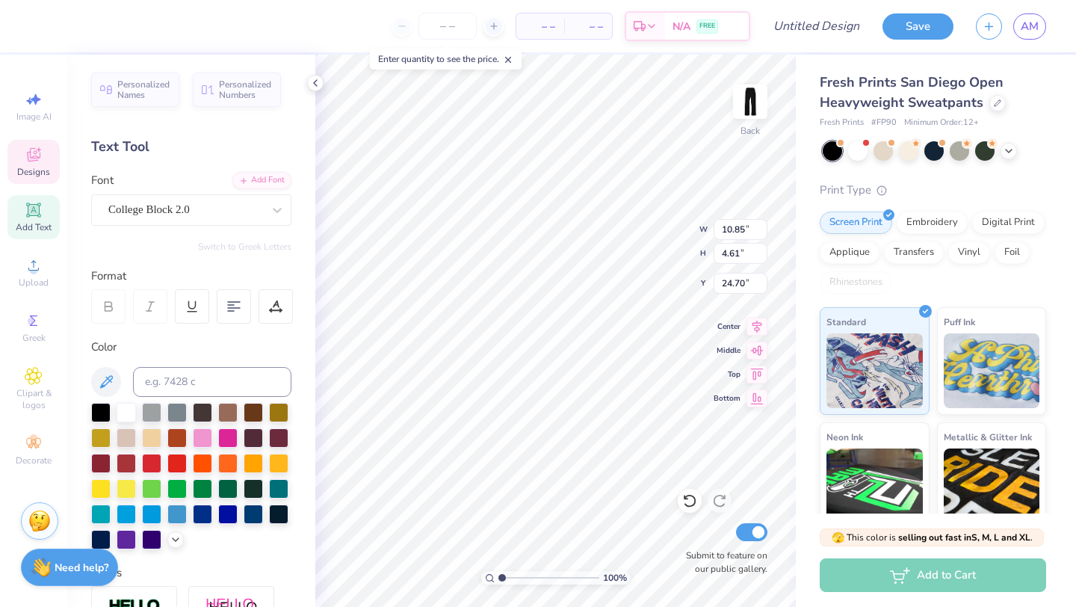
scroll to position [0, 0]
type textarea "D"
type textarea "FSHA Soccer"
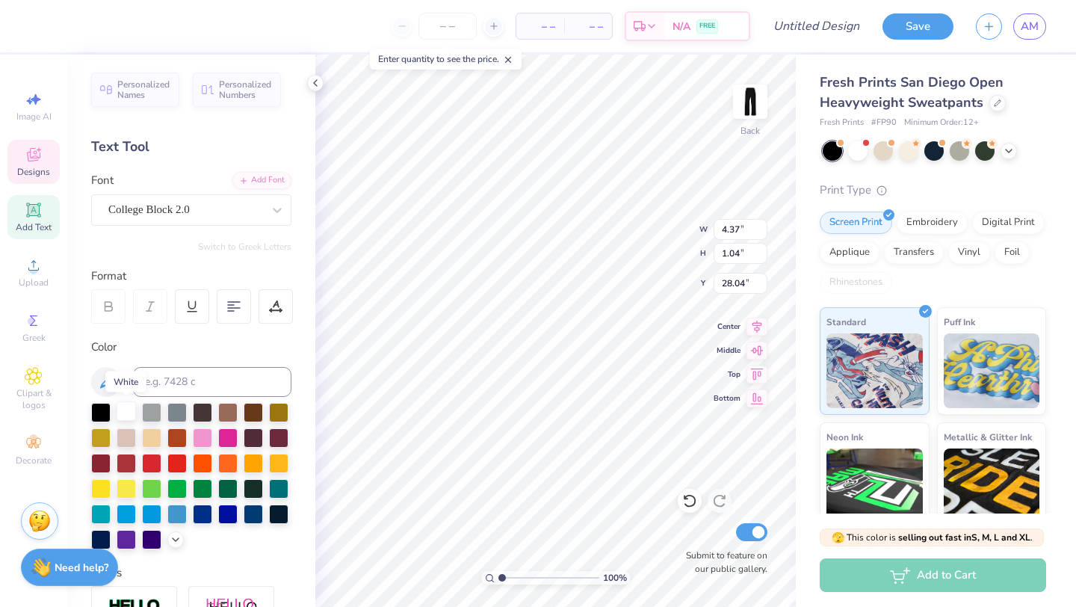
type textarea "est.19310"
click at [129, 406] on div at bounding box center [126, 410] width 19 height 19
click at [641, 254] on div "100 % Back W 4.37 4.37 " H 1.04 1.04 " Y 28.04 28.04 " Center Middle Top Bottom…" at bounding box center [555, 331] width 480 height 552
type input "10.59"
type input "3.88"
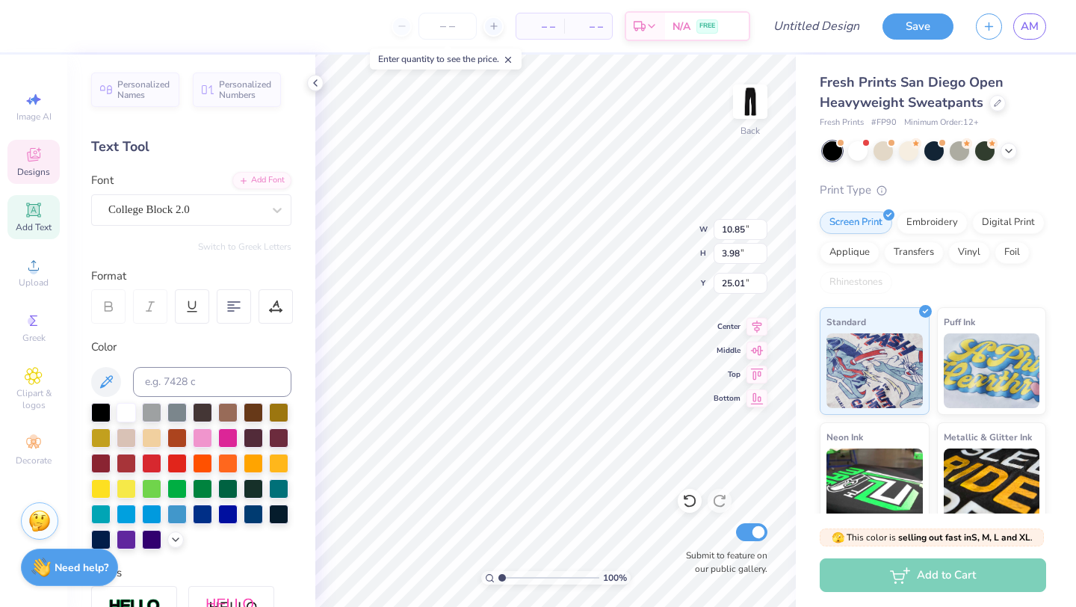
type input "25.10"
type input "10.85"
type input "3.98"
type input "25.01"
type input "5.20"
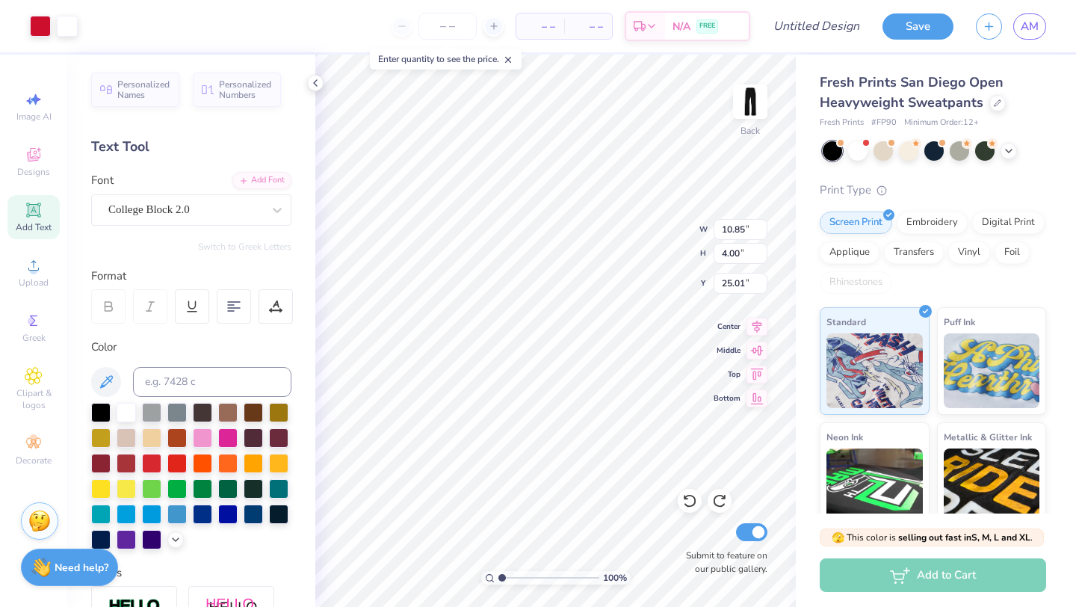
type input "1.92"
type input "6.89"
click at [743, 102] on img at bounding box center [750, 102] width 60 height 60
click at [159, 90] on span "Personalized Names" at bounding box center [143, 87] width 53 height 21
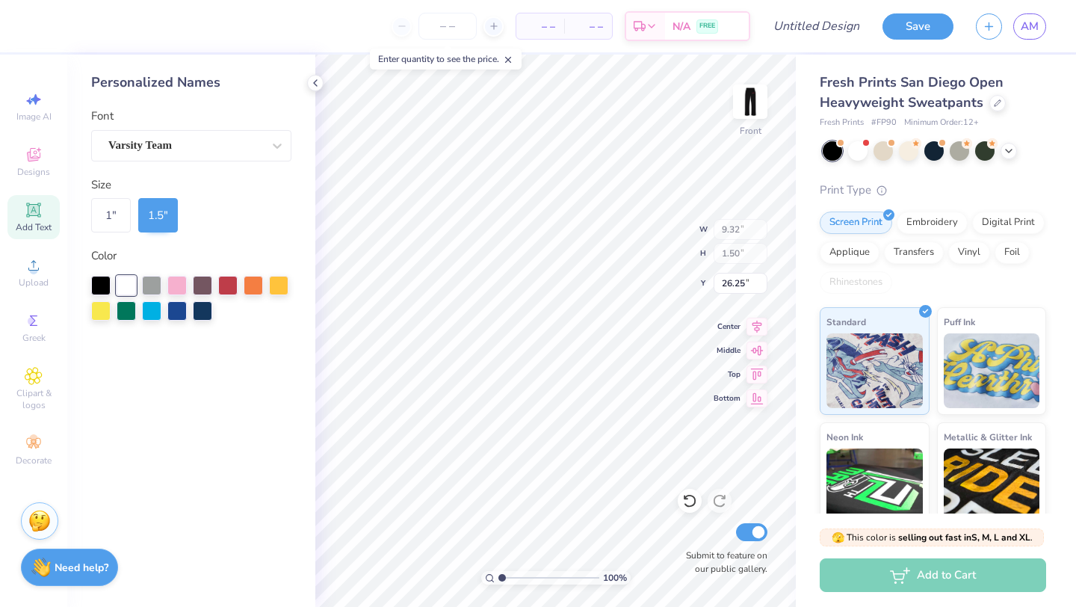
type input "3.84"
click at [44, 162] on div "Designs" at bounding box center [33, 162] width 52 height 44
click at [116, 211] on div "1 "" at bounding box center [111, 215] width 40 height 34
type input "6.21"
type input "1.00"
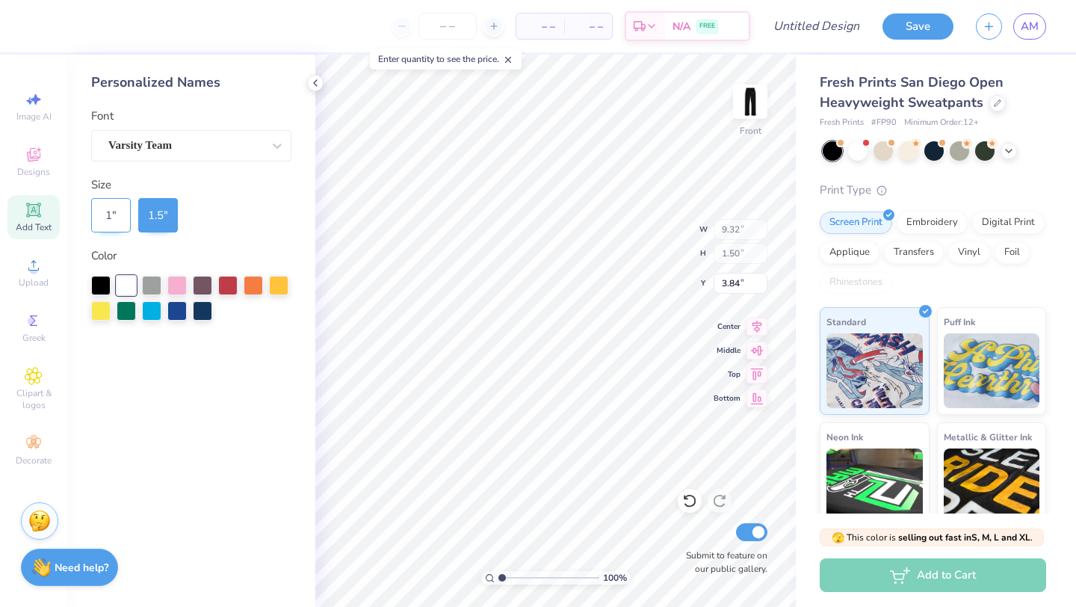
type input "4.09"
click at [167, 208] on div "1.5 "" at bounding box center [158, 215] width 40 height 34
type input "9.32"
type input "1.50"
type input "3.84"
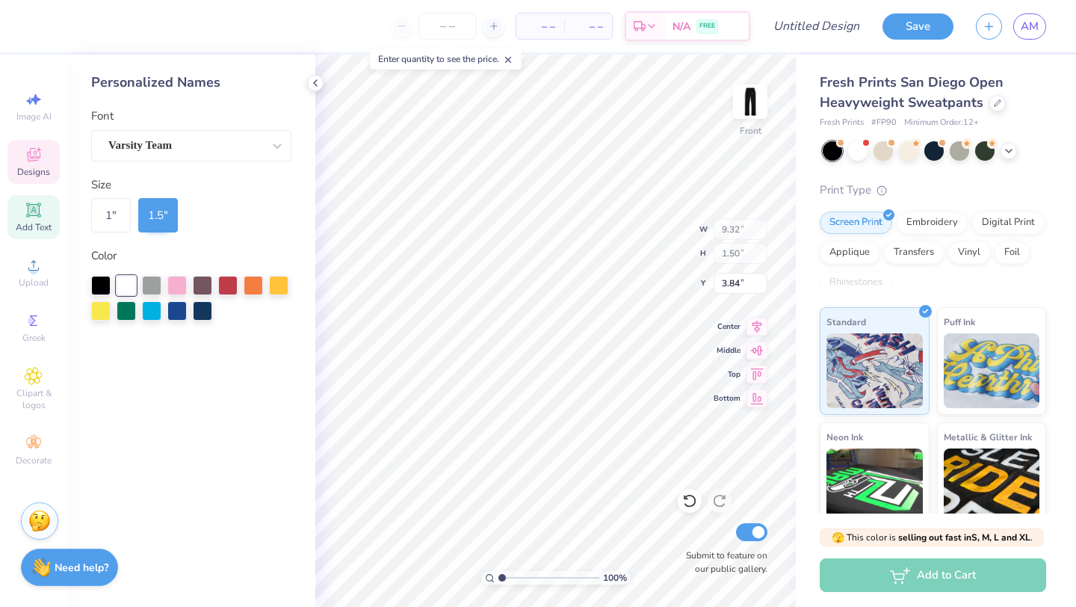
click at [43, 164] on div "Designs" at bounding box center [33, 162] width 52 height 44
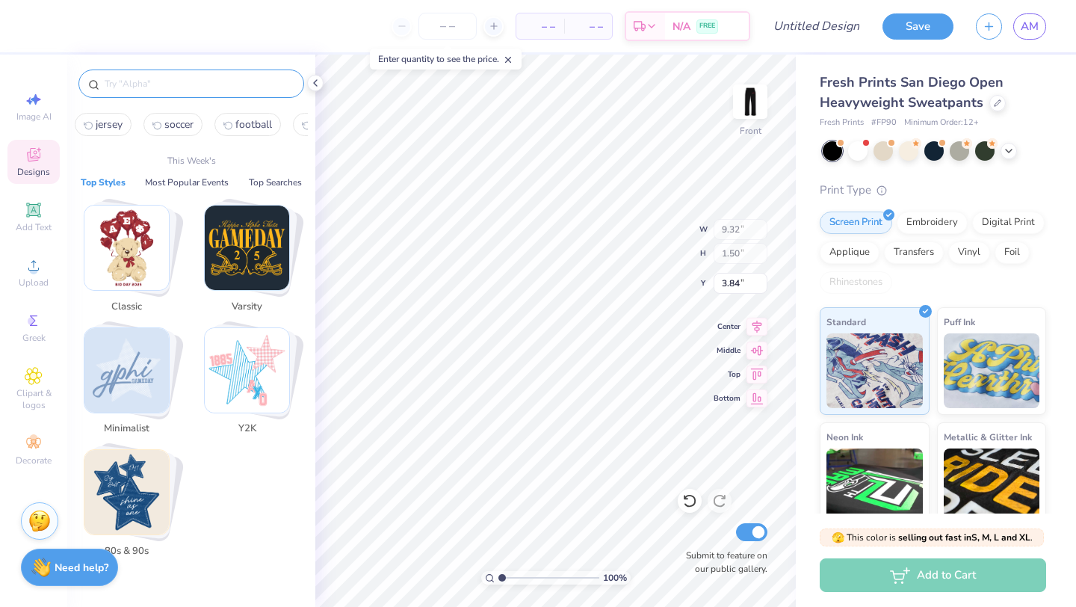
click at [164, 89] on input "text" at bounding box center [198, 83] width 191 height 15
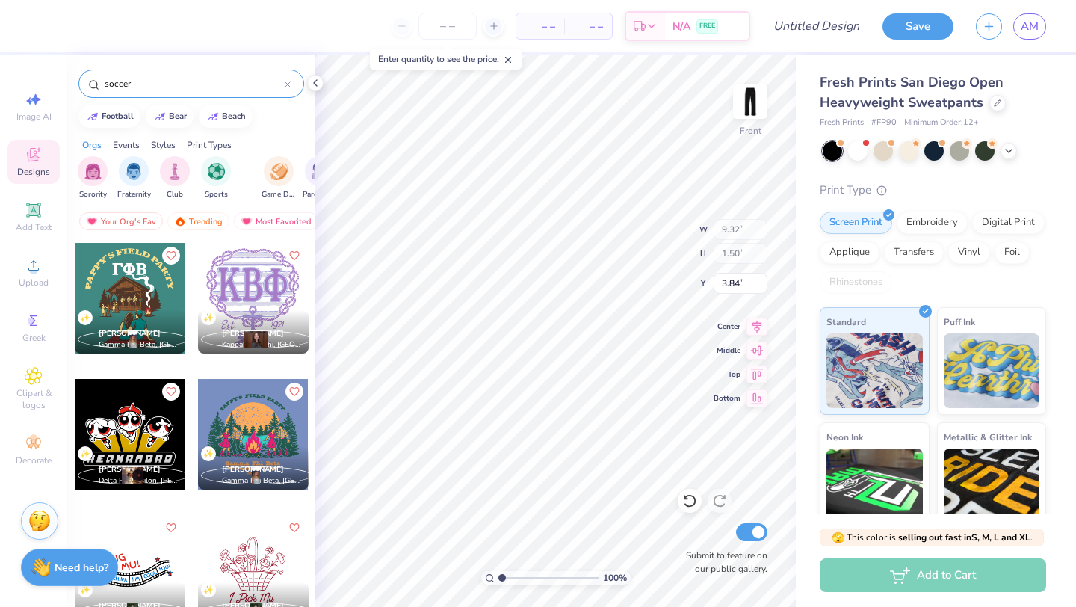
type input "soccer"
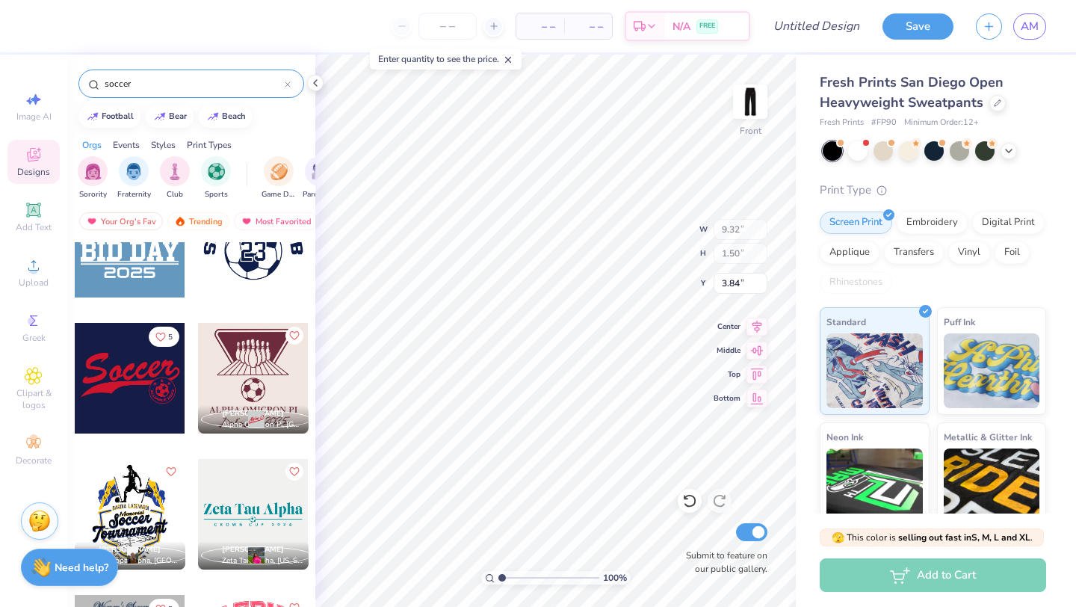
scroll to position [465, 0]
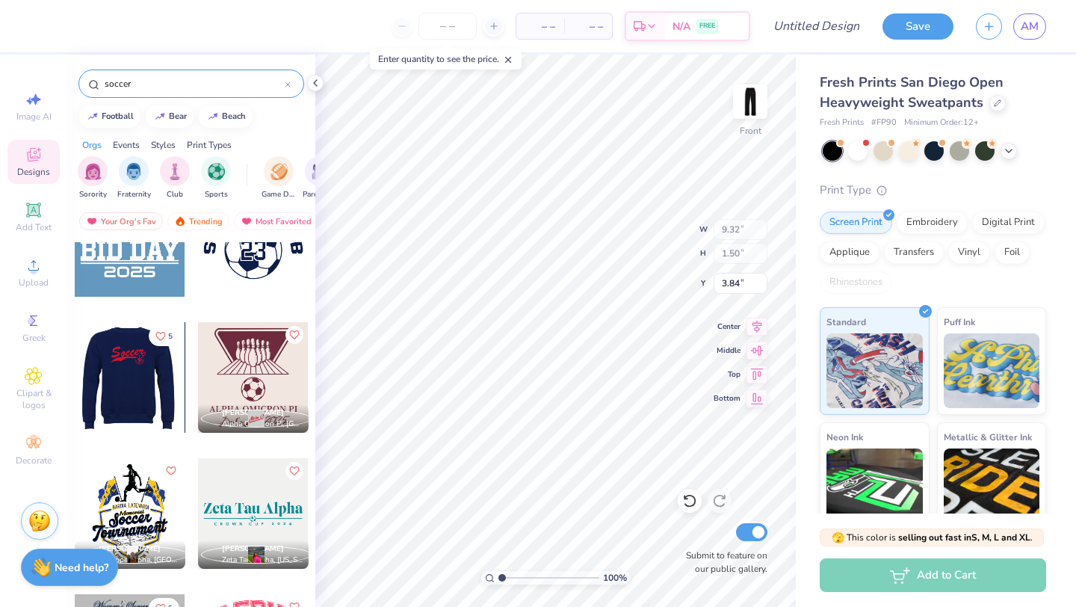
click at [139, 374] on div at bounding box center [130, 377] width 332 height 111
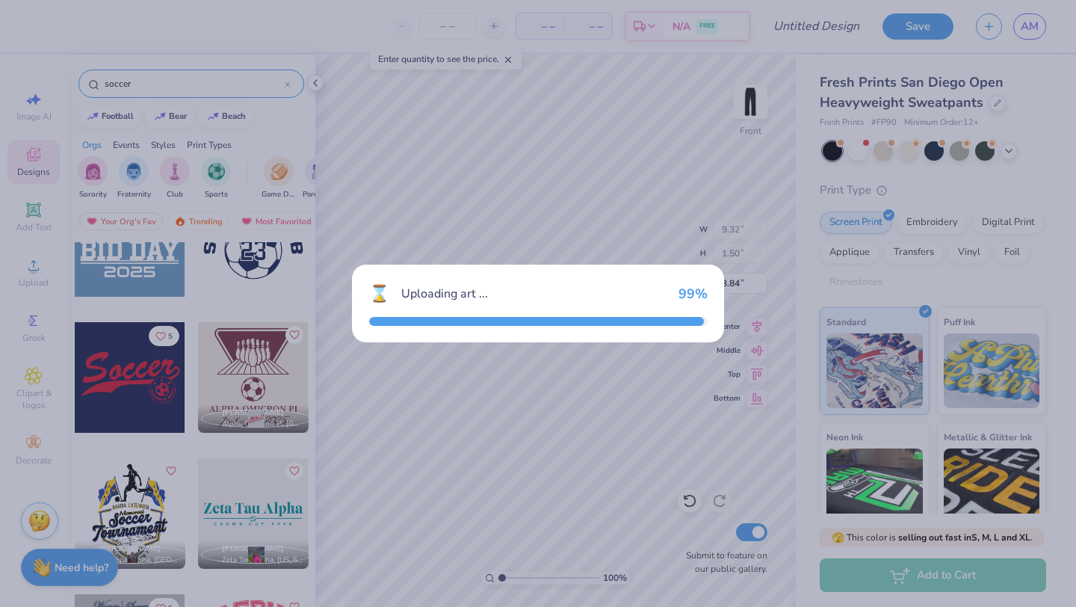
type input "11.03"
type input "5.68"
type input "24.16"
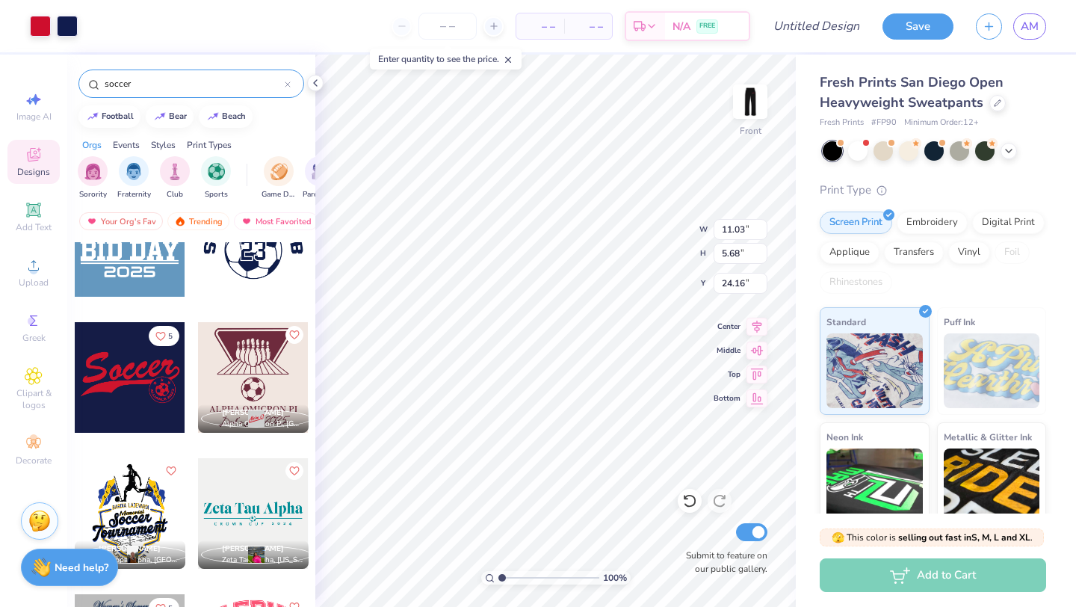
type input "5.14"
type input "2.64"
type input "5.93"
type input "8.97"
type input "4.62"
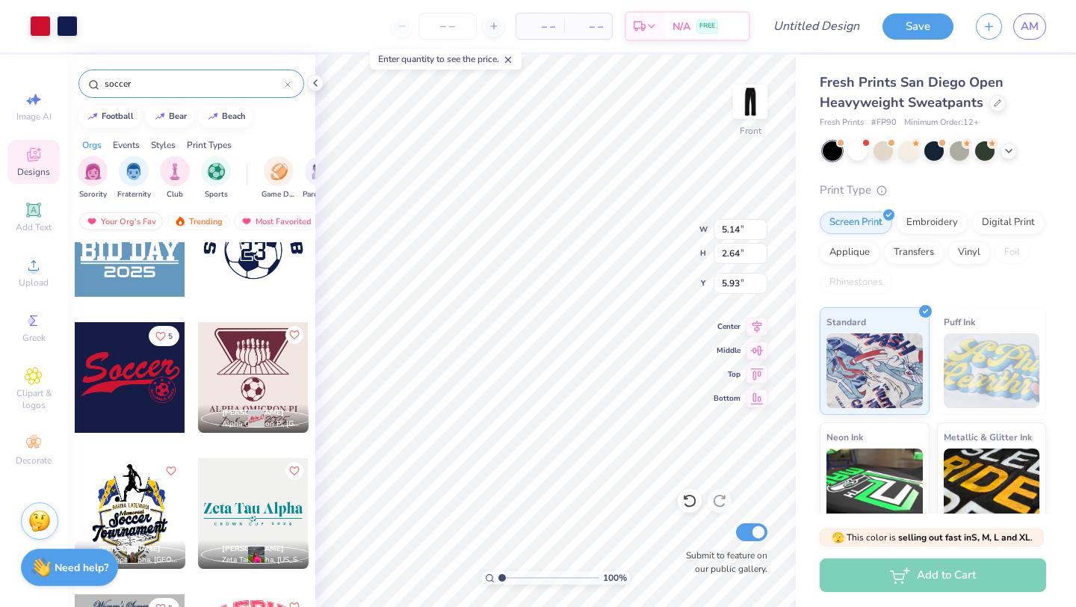
type input "6.20"
type input "2.10"
type input "1.05"
type input "9.55"
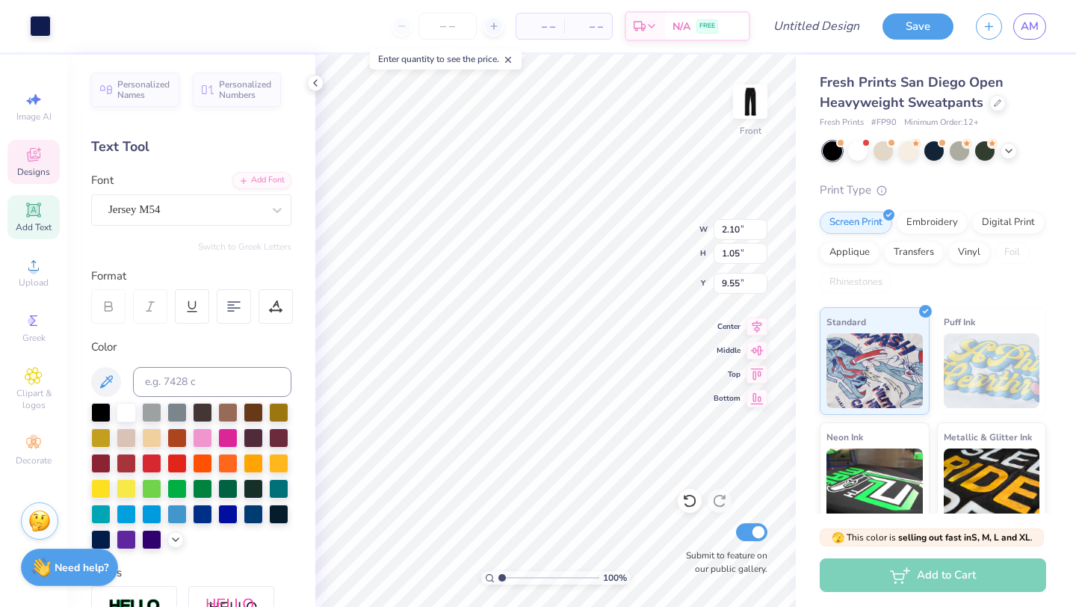
type input "1.29"
type input "1.25"
type input "13.44"
type input "17.98"
type input "8.44"
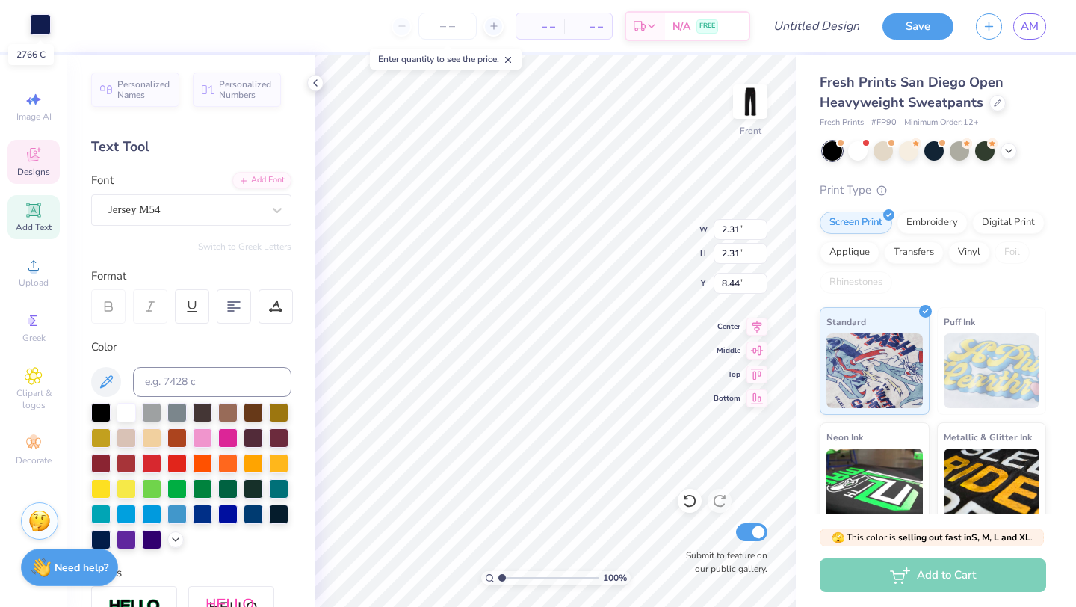
click at [31, 24] on div at bounding box center [40, 24] width 21 height 21
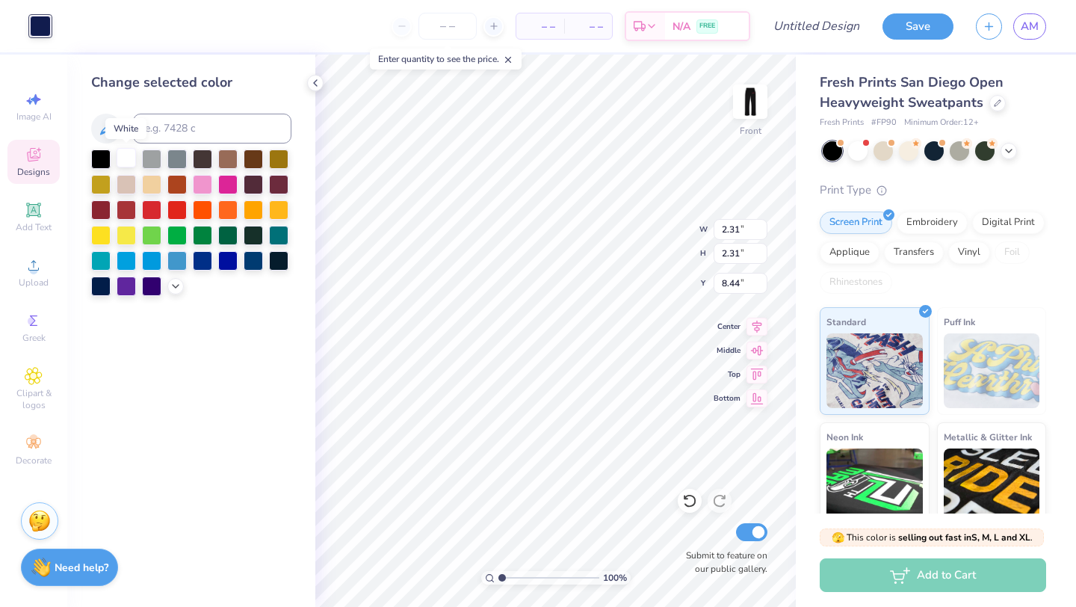
click at [130, 159] on div at bounding box center [126, 157] width 19 height 19
click at [106, 154] on div at bounding box center [100, 157] width 19 height 19
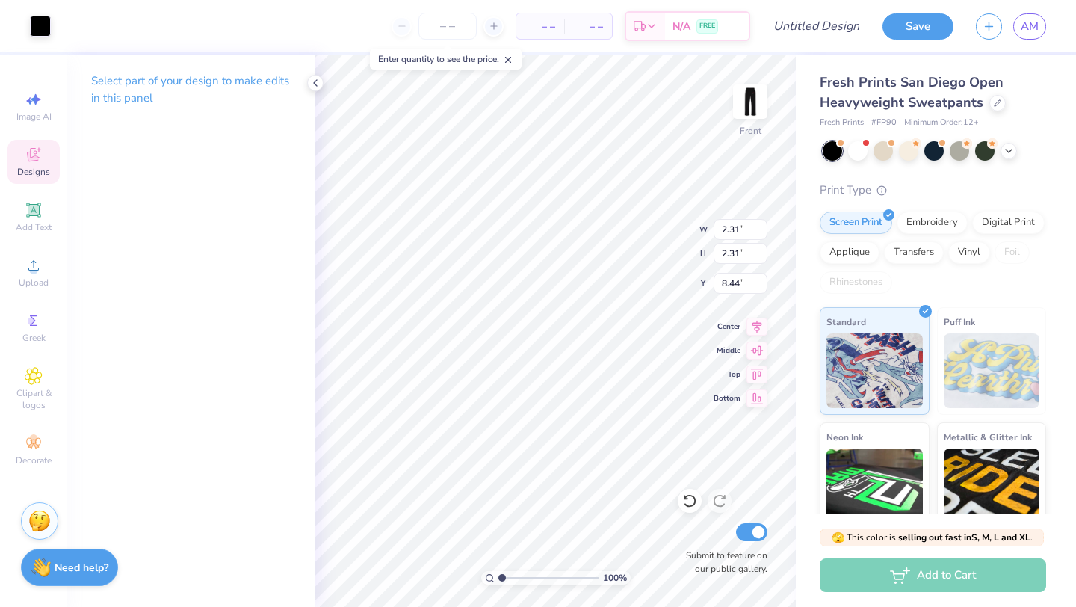
type input "1.94"
type input "8.63"
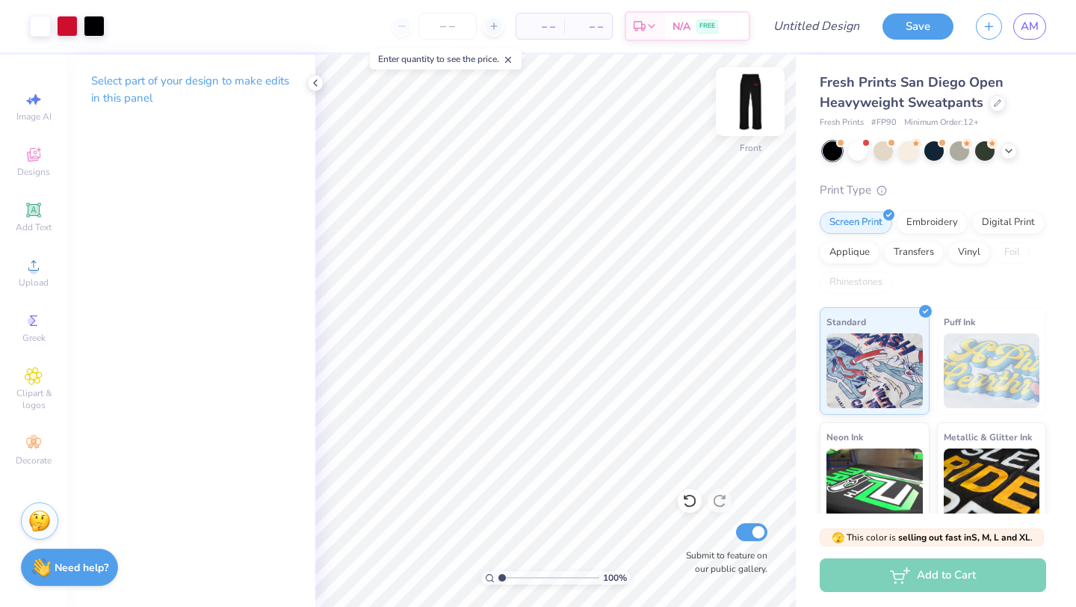
click at [751, 104] on img at bounding box center [750, 102] width 60 height 60
click at [759, 102] on img at bounding box center [750, 102] width 60 height 60
click at [748, 109] on img at bounding box center [750, 102] width 60 height 60
click at [746, 98] on img at bounding box center [750, 102] width 60 height 60
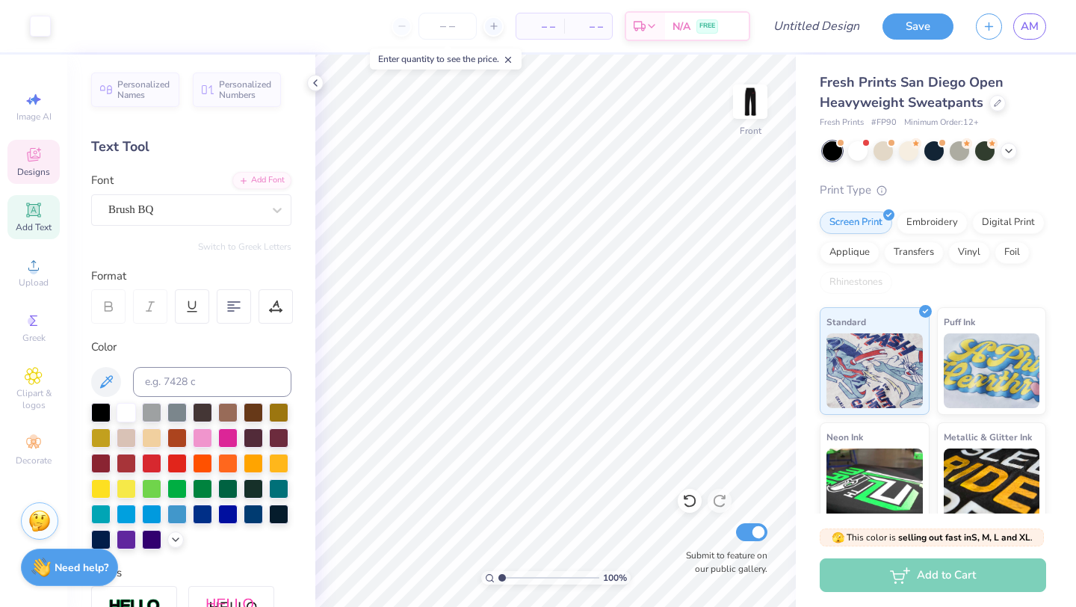
click at [54, 177] on div "Designs" at bounding box center [33, 162] width 52 height 44
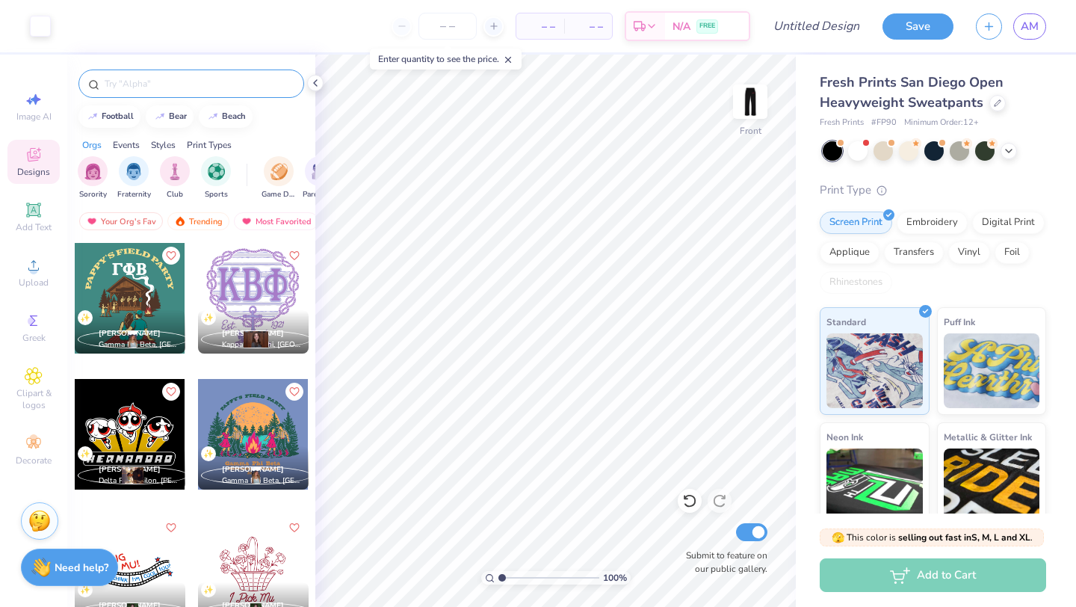
click at [146, 88] on input "text" at bounding box center [198, 83] width 191 height 15
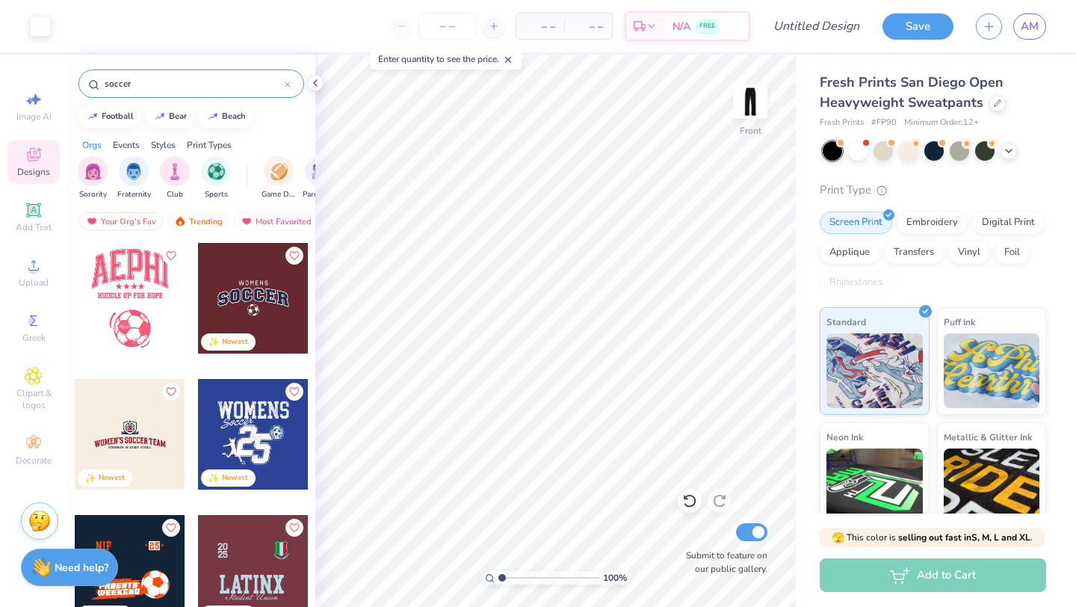
type input "soccer"
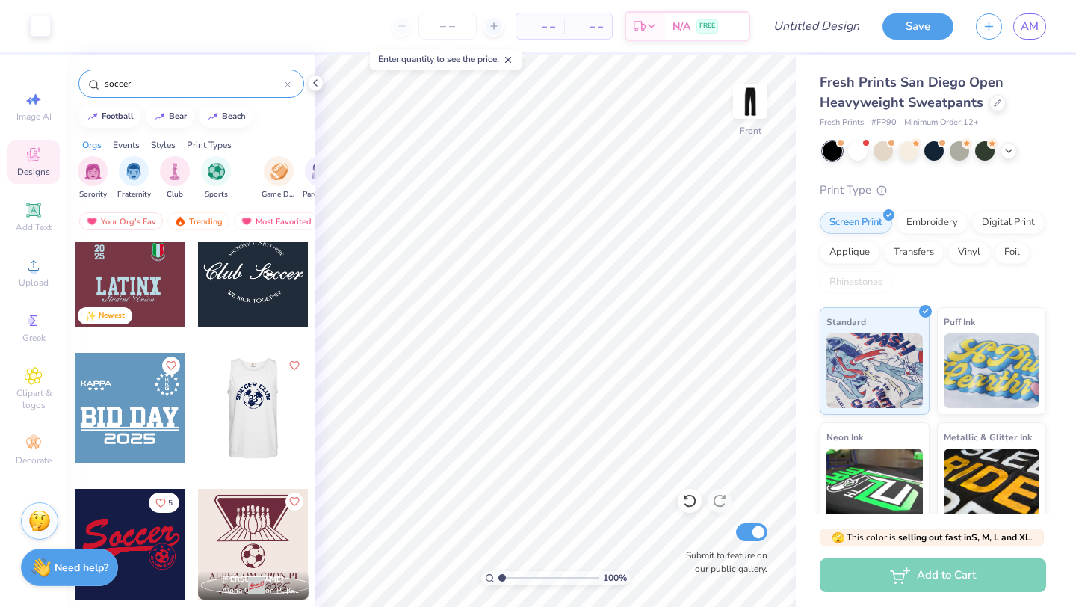
scroll to position [294, 0]
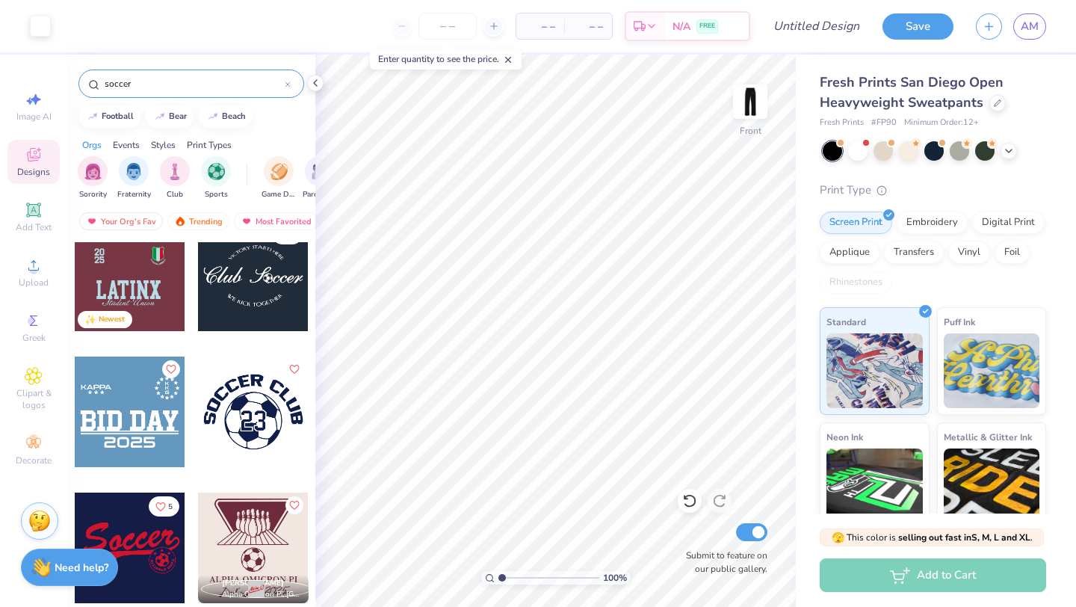
click at [269, 412] on div at bounding box center [253, 411] width 111 height 111
click at [44, 31] on div at bounding box center [40, 24] width 21 height 21
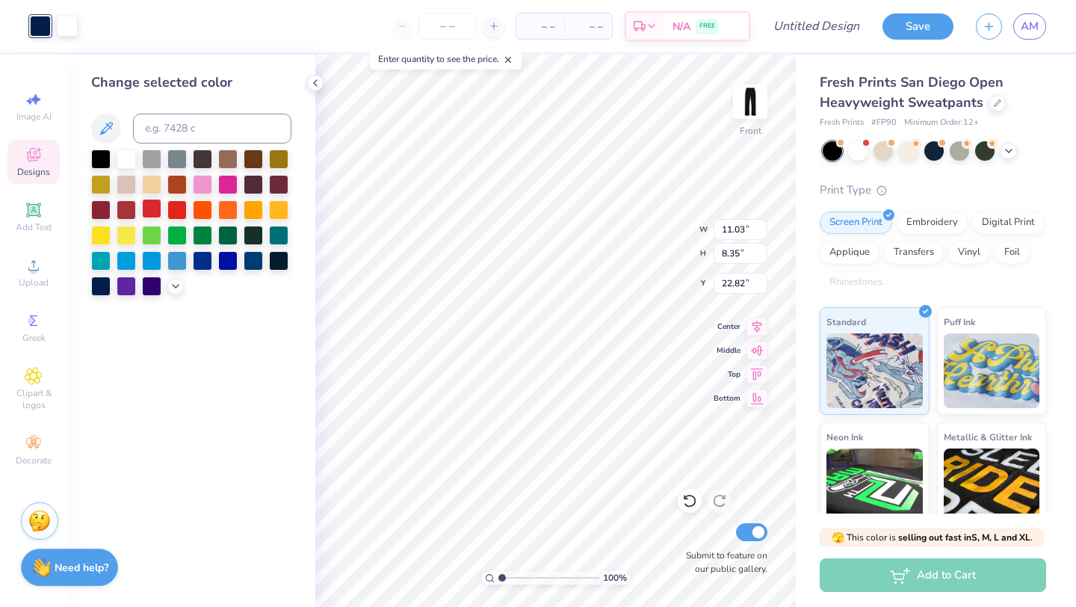
click at [155, 210] on div at bounding box center [151, 208] width 19 height 19
type input "8.10"
type input "6.14"
type input "5.84"
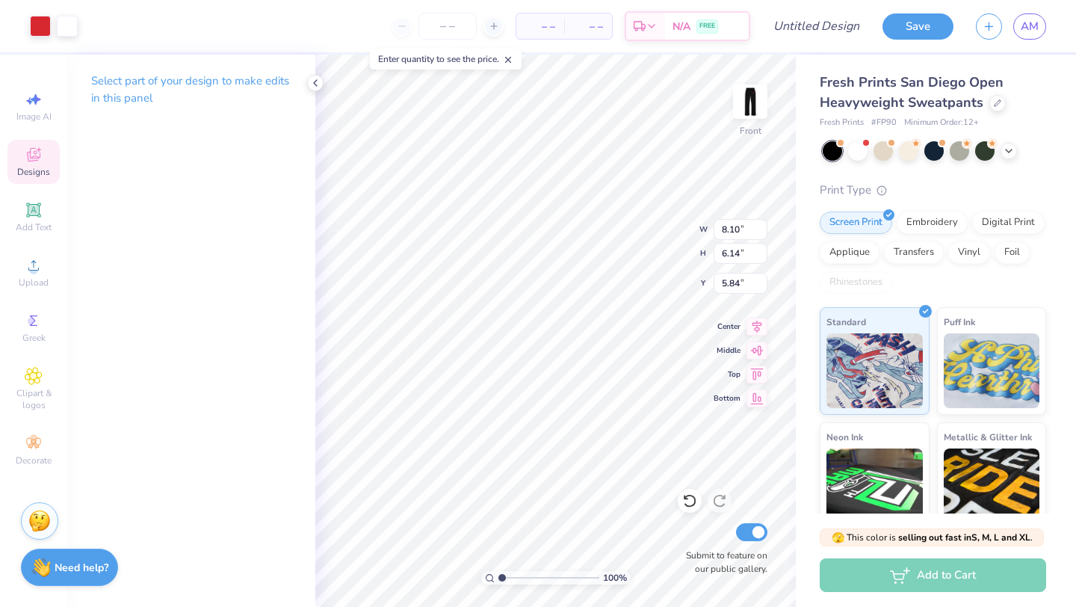
type input "5.83"
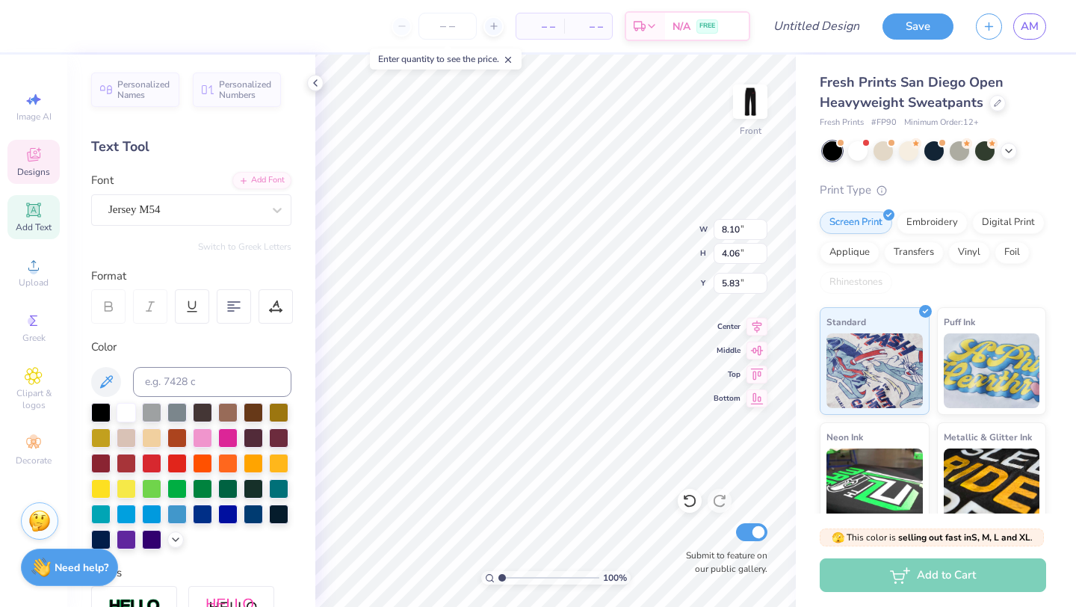
scroll to position [0, 0]
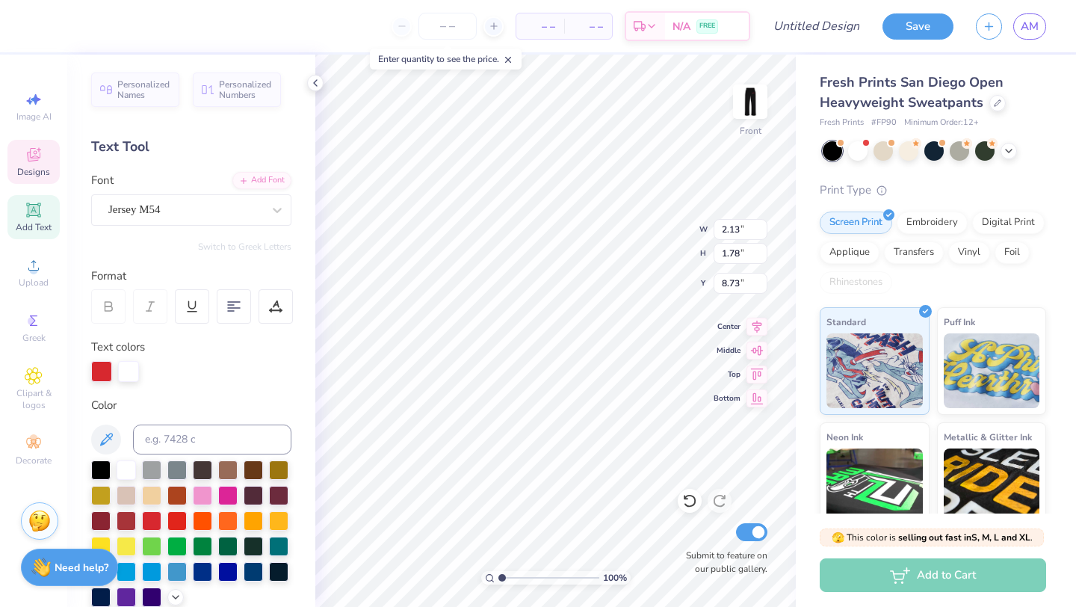
type input "18.14"
type input "6.55"
type input "1.32"
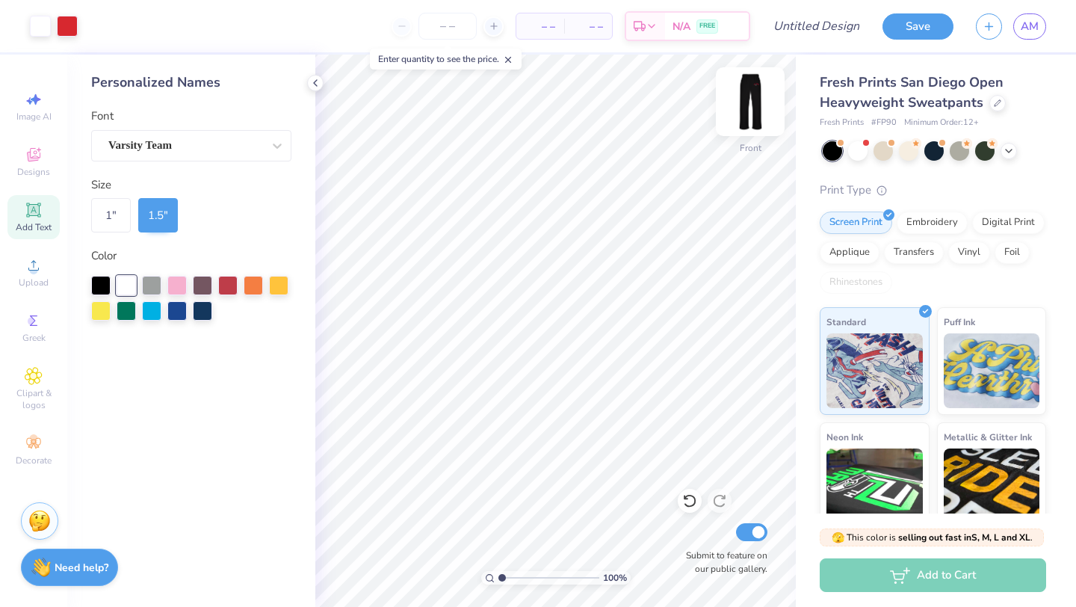
click at [748, 96] on img at bounding box center [750, 102] width 60 height 60
click at [751, 102] on img at bounding box center [750, 102] width 60 height 60
click at [752, 116] on img at bounding box center [750, 102] width 60 height 60
click at [27, 177] on span "Designs" at bounding box center [33, 172] width 33 height 12
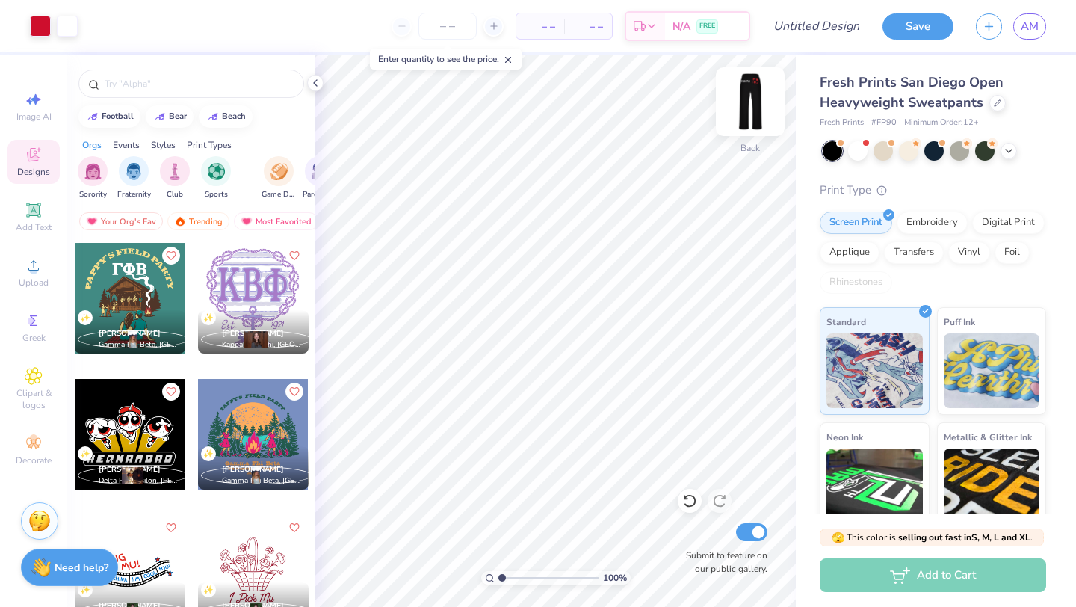
click at [754, 113] on img at bounding box center [750, 102] width 60 height 60
click at [754, 108] on img at bounding box center [750, 102] width 60 height 60
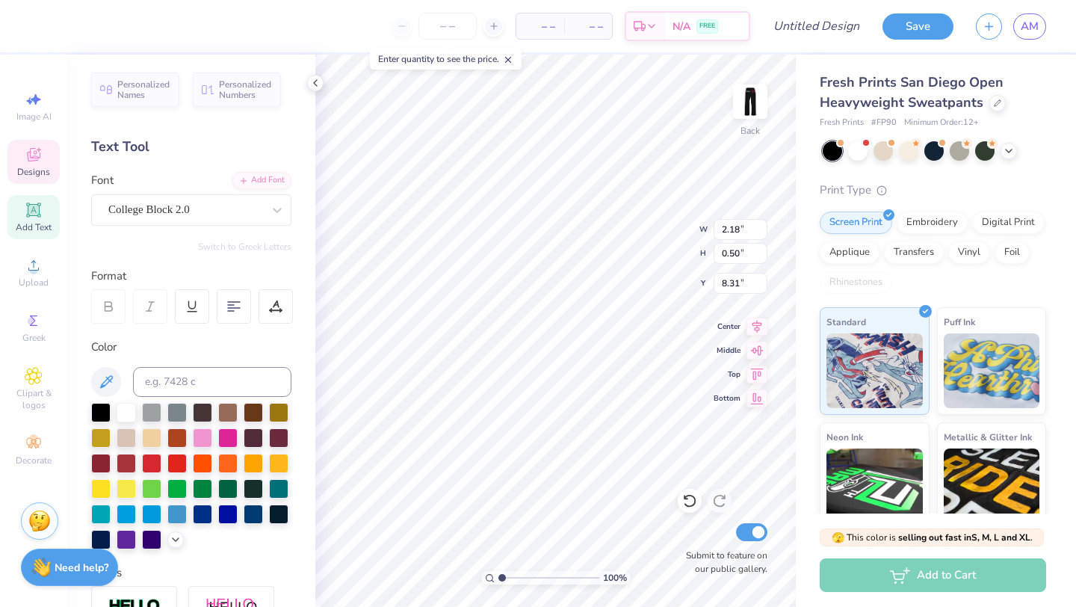
scroll to position [0, 1]
type textarea "est.1931"
